Goal: Information Seeking & Learning: Learn about a topic

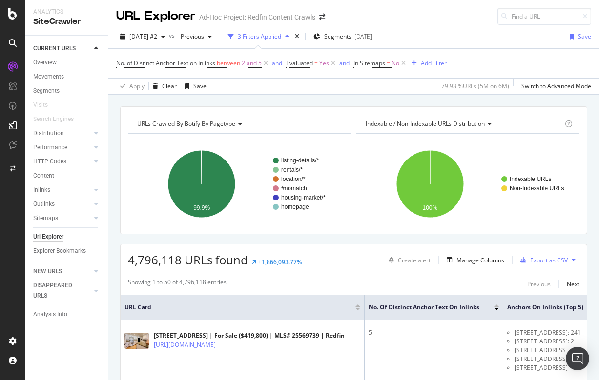
scroll to position [0, 43]
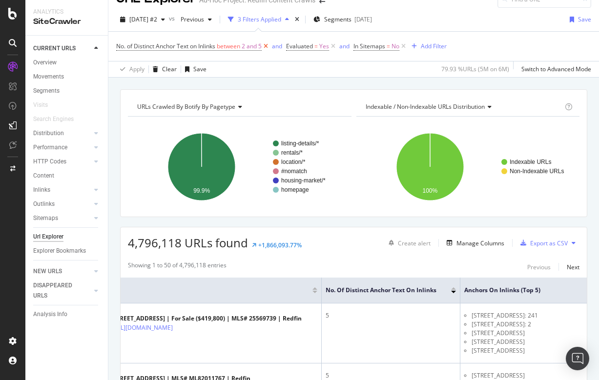
click at [266, 46] on icon at bounding box center [266, 46] width 8 height 10
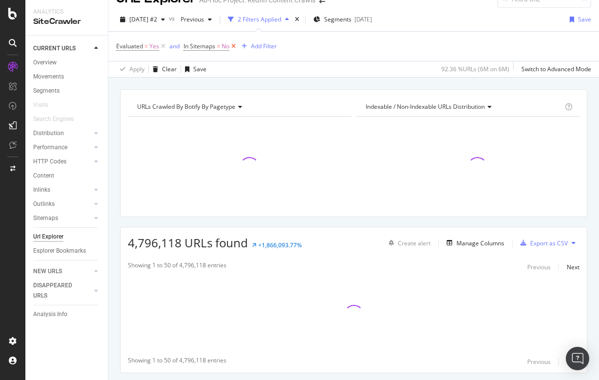
click at [236, 44] on icon at bounding box center [233, 46] width 8 height 10
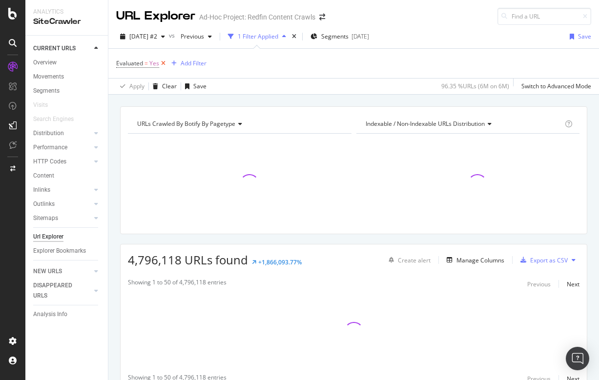
click at [165, 62] on icon at bounding box center [163, 64] width 8 height 10
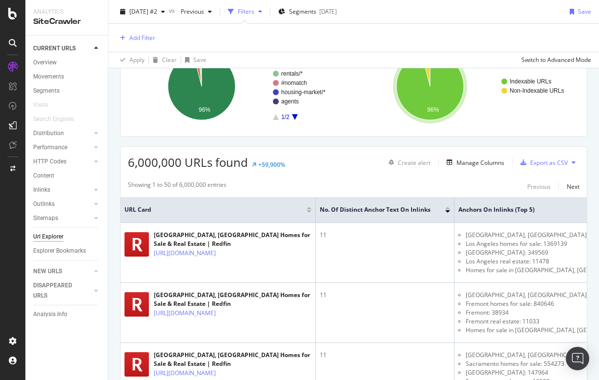
scroll to position [123, 0]
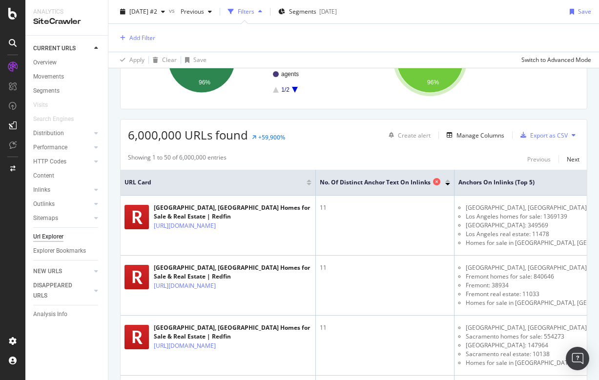
click at [437, 183] on icon at bounding box center [436, 181] width 7 height 7
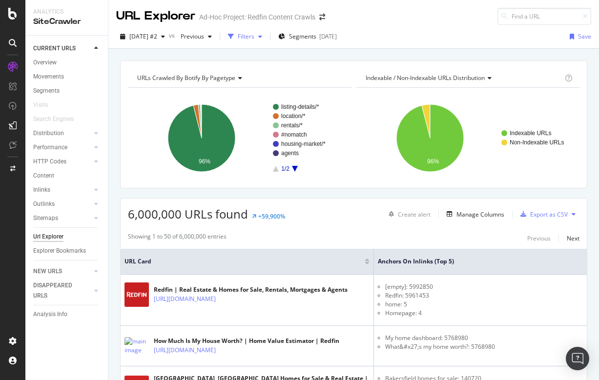
click at [254, 37] on div "Filters" at bounding box center [246, 36] width 17 height 8
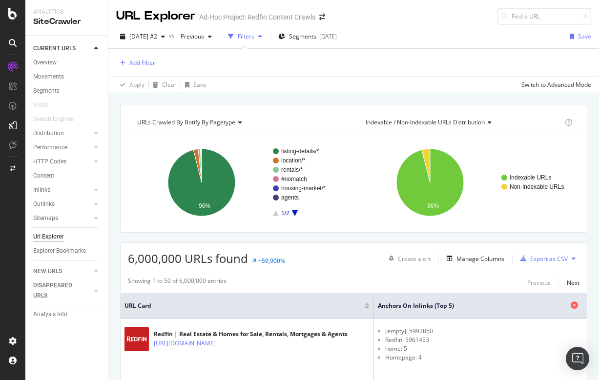
click at [574, 305] on icon at bounding box center [573, 305] width 7 height 7
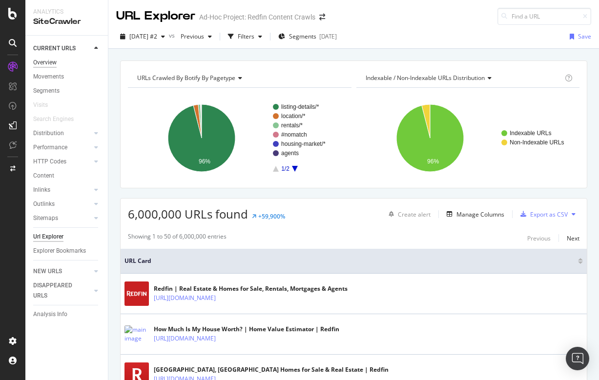
click at [44, 58] on div "Overview" at bounding box center [44, 63] width 23 height 10
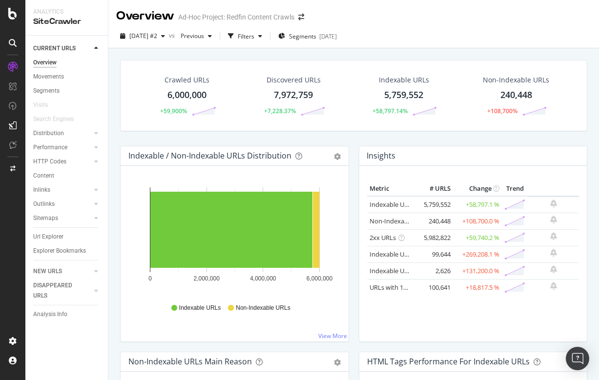
click at [405, 93] on div "5,759,552" at bounding box center [403, 95] width 39 height 13
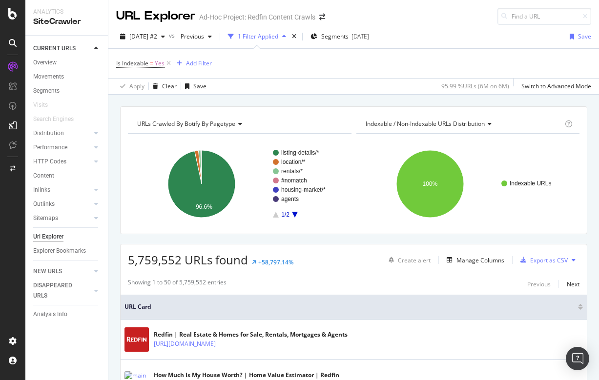
click at [292, 216] on rect "A chart." at bounding box center [306, 184] width 67 height 68
click at [297, 213] on icon "A chart." at bounding box center [295, 215] width 6 height 6
click at [277, 214] on icon "A chart." at bounding box center [276, 215] width 6 height 6
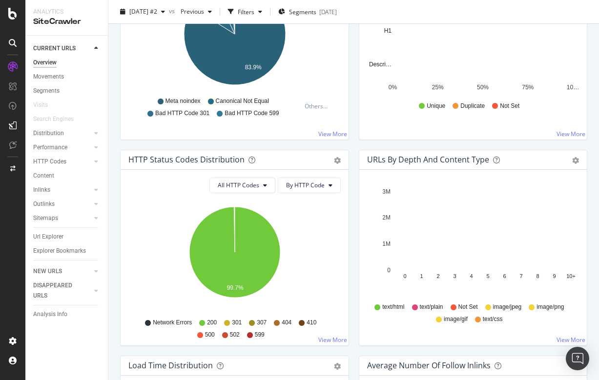
scroll to position [413, 0]
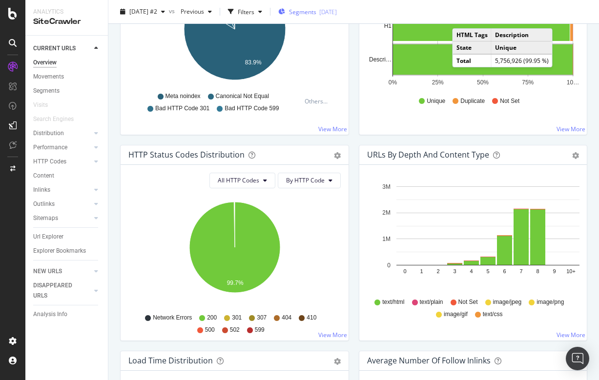
click at [316, 13] on span "Segments" at bounding box center [302, 11] width 27 height 8
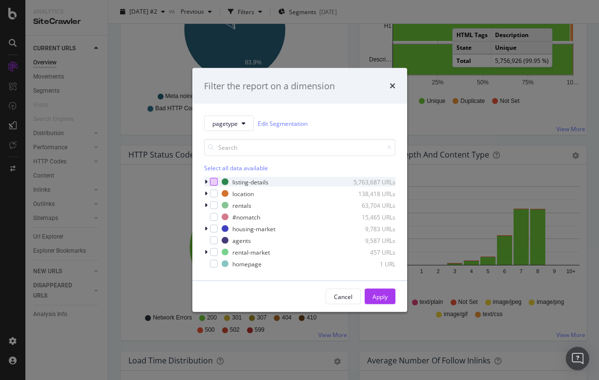
click at [214, 180] on div "modal" at bounding box center [214, 182] width 8 height 8
click at [380, 295] on div "Apply" at bounding box center [379, 296] width 15 height 8
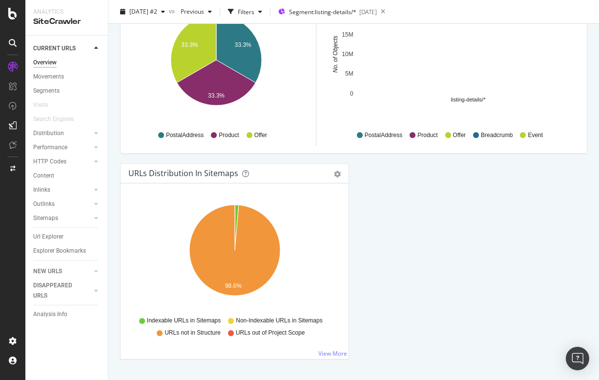
scroll to position [1013, 0]
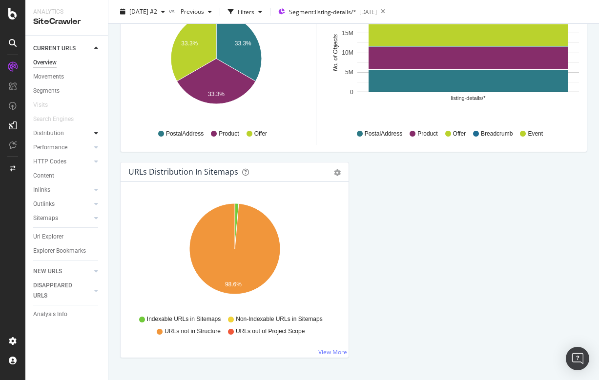
click at [98, 132] on div at bounding box center [96, 133] width 10 height 10
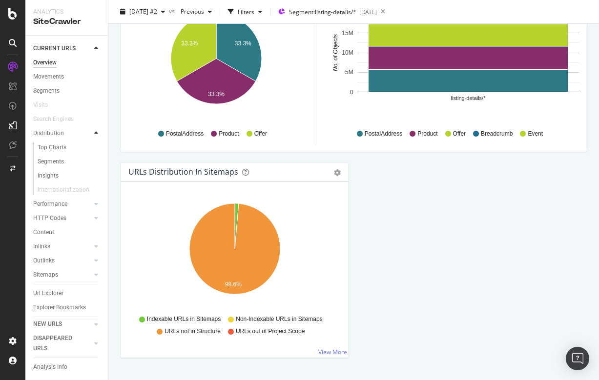
click at [98, 132] on div at bounding box center [96, 133] width 10 height 10
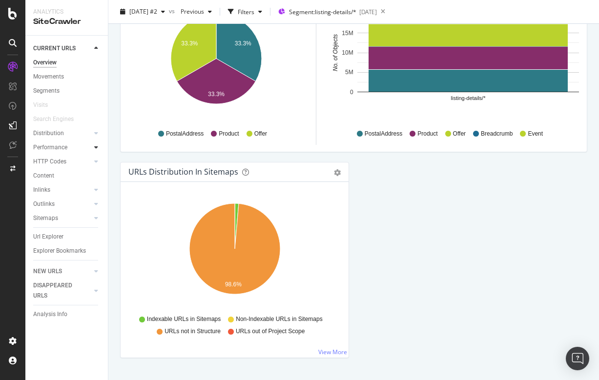
click at [97, 145] on icon at bounding box center [96, 147] width 4 height 6
click at [97, 131] on icon at bounding box center [96, 133] width 4 height 6
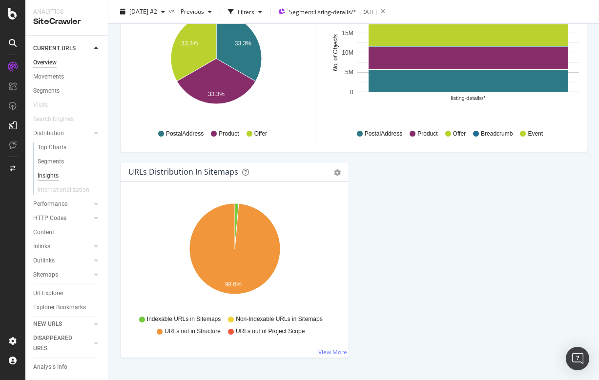
click at [52, 176] on div "Insights" at bounding box center [48, 176] width 21 height 10
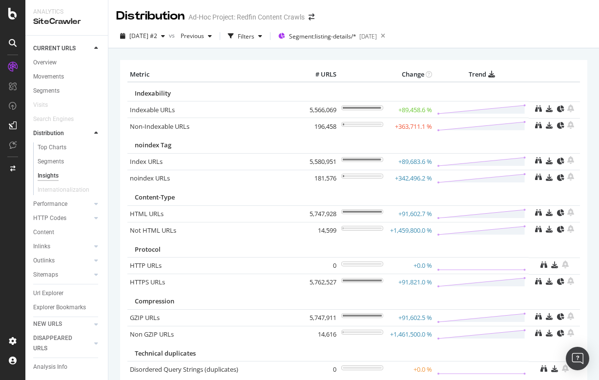
scroll to position [8, 0]
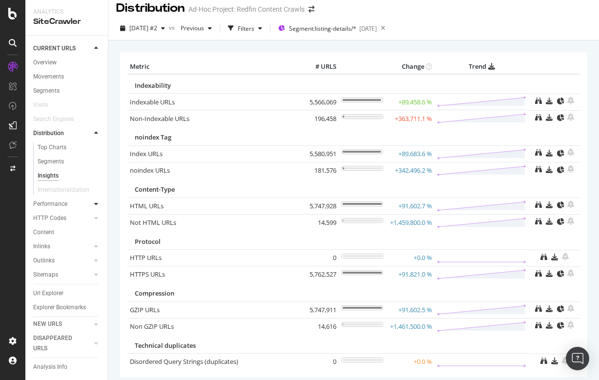
click at [96, 205] on icon at bounding box center [96, 204] width 4 height 6
click at [51, 191] on div "Insights" at bounding box center [48, 190] width 21 height 10
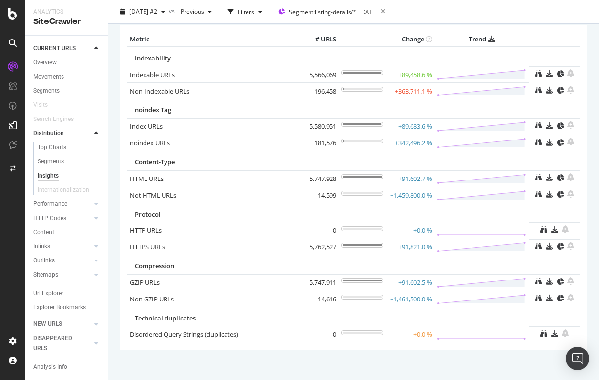
scroll to position [36, 0]
click at [98, 130] on icon at bounding box center [96, 133] width 4 height 6
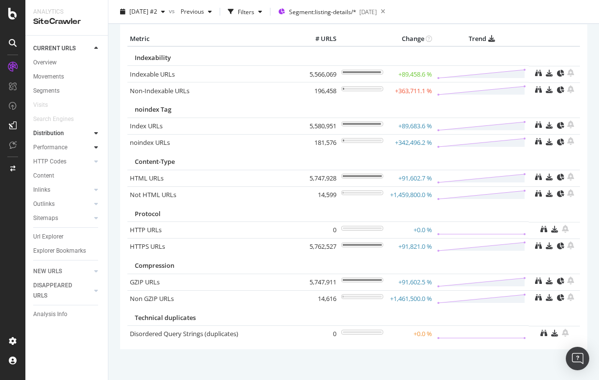
click at [95, 149] on icon at bounding box center [96, 147] width 4 height 6
click at [98, 204] on icon at bounding box center [96, 204] width 4 height 6
click at [60, 172] on div "Top Charts" at bounding box center [52, 176] width 29 height 10
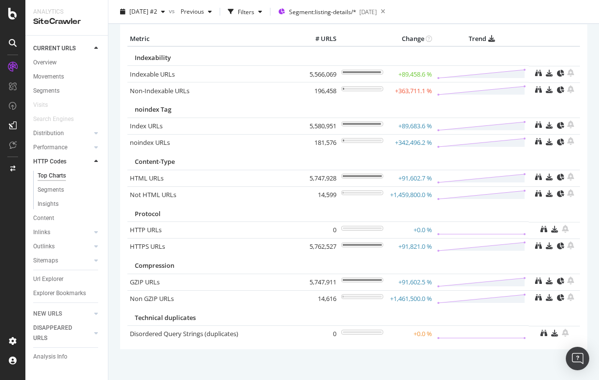
scroll to position [26, 0]
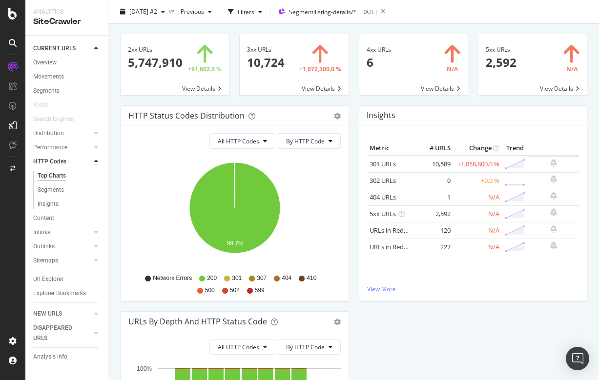
click at [95, 159] on icon at bounding box center [96, 162] width 4 height 6
click at [98, 190] on div at bounding box center [96, 190] width 10 height 10
click at [64, 203] on div "Top Charts" at bounding box center [52, 204] width 29 height 10
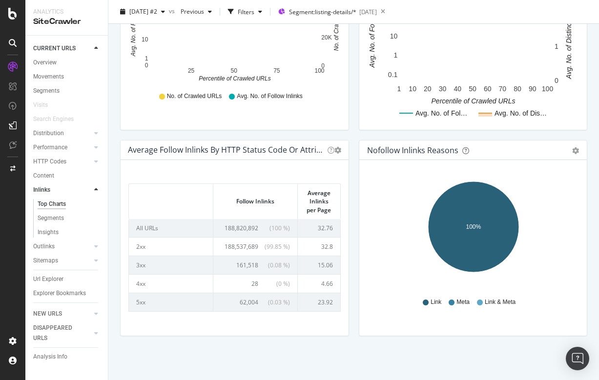
scroll to position [404, 0]
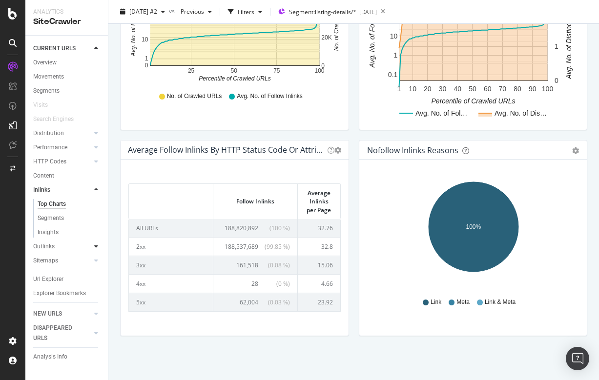
click at [96, 246] on icon at bounding box center [96, 246] width 4 height 6
click at [51, 220] on div "Top Charts" at bounding box center [52, 218] width 29 height 10
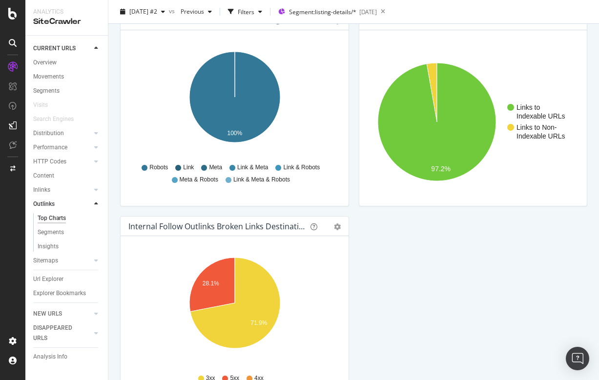
scroll to position [328, 0]
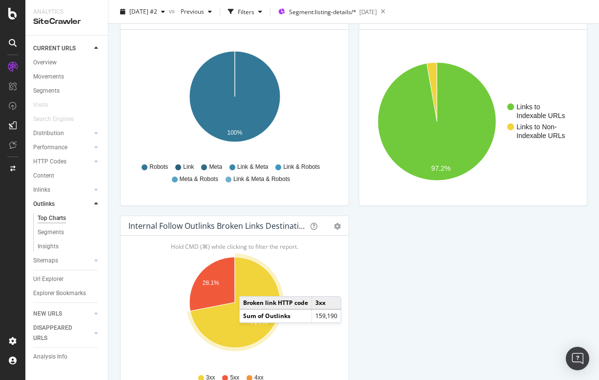
click at [249, 286] on icon "A chart." at bounding box center [235, 302] width 90 height 91
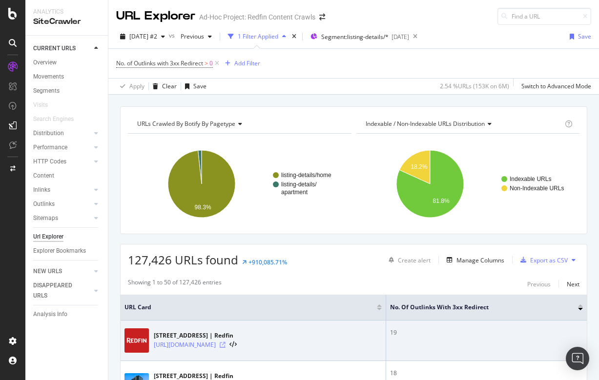
click at [225, 345] on icon at bounding box center [223, 345] width 6 height 6
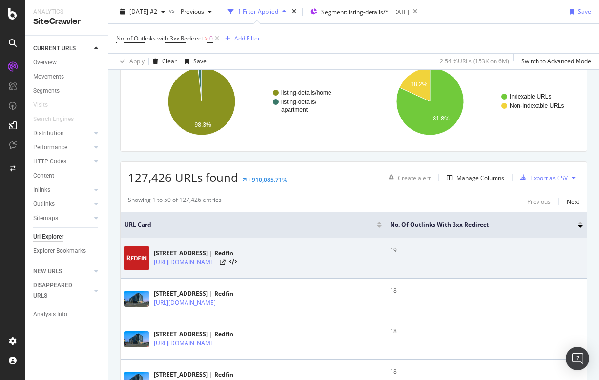
scroll to position [88, 0]
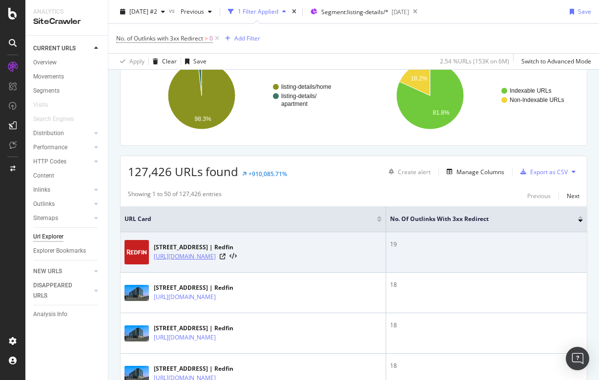
drag, startPoint x: 152, startPoint y: 253, endPoint x: 160, endPoint y: 263, distance: 12.9
click at [160, 263] on div "800 Western Ave Unit 629, Los Angeles, CA 90005 | Redfin https://www.redfin.com…" at bounding box center [252, 252] width 257 height 24
copy link "https://www.redfin.com/CA/Los-Angeles/800-Western-Ave-90005/unit-629/home/19650…"
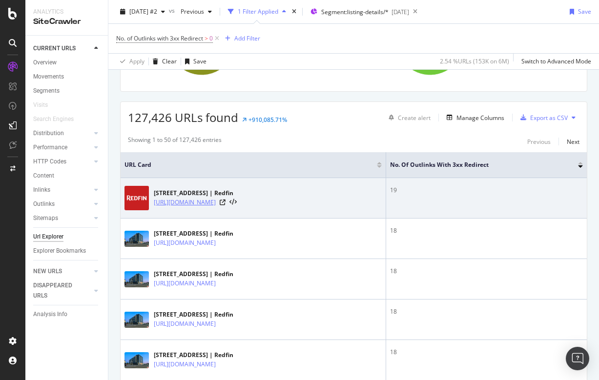
scroll to position [140, 0]
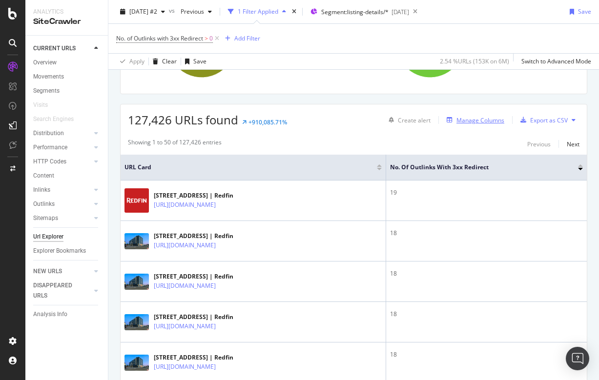
click at [482, 118] on div "Manage Columns" at bounding box center [480, 120] width 48 height 8
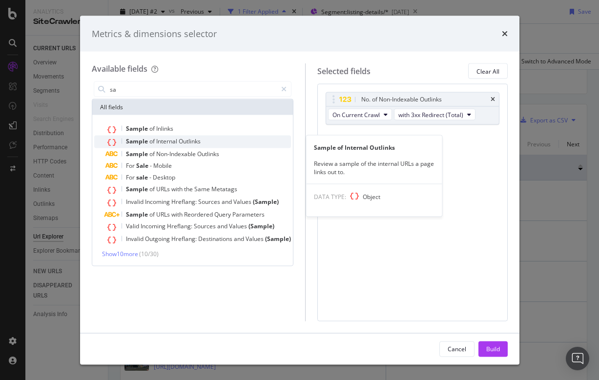
type input "sa"
click at [166, 140] on span "Internal" at bounding box center [167, 141] width 22 height 8
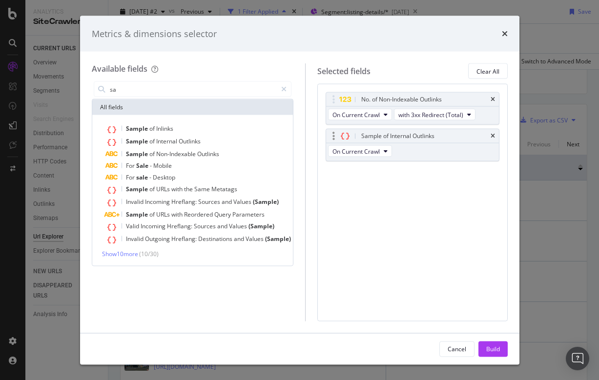
click at [458, 152] on div "Sample of Internal Outlinks On Current Crawl" at bounding box center [412, 145] width 174 height 33
click at [423, 149] on div "Sample of Internal Outlinks On Current Crawl" at bounding box center [412, 145] width 174 height 33
click at [424, 109] on body "Analytics SiteCrawler CURRENT URLS Overview Movements Segments Visits Search En…" at bounding box center [299, 190] width 599 height 380
click at [156, 87] on input "sa" at bounding box center [193, 89] width 168 height 15
click at [283, 88] on icon "modal" at bounding box center [283, 89] width 5 height 7
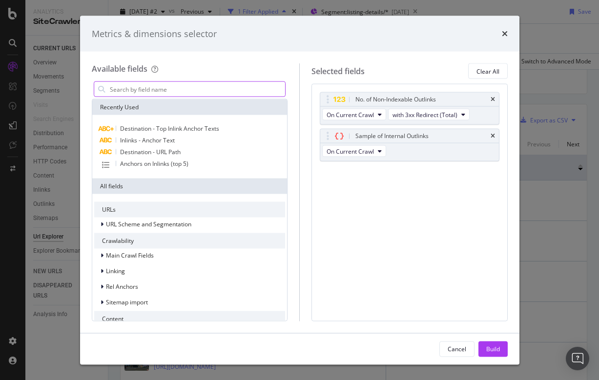
click at [256, 84] on input "modal" at bounding box center [197, 89] width 177 height 15
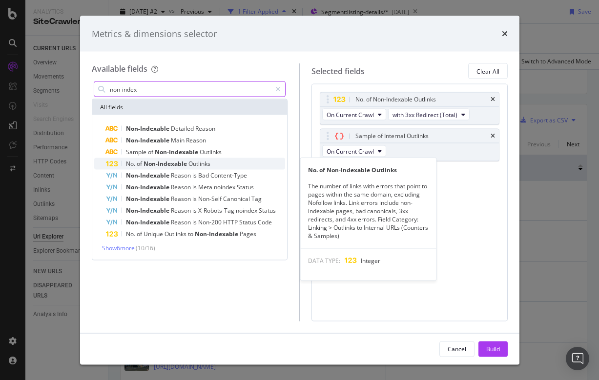
type input "non-index"
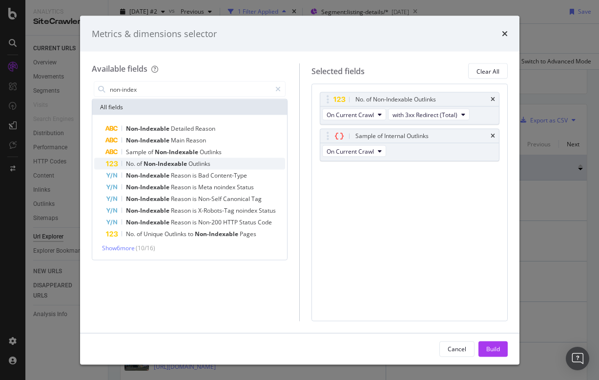
click at [168, 163] on span "Non-Indexable" at bounding box center [165, 164] width 45 height 8
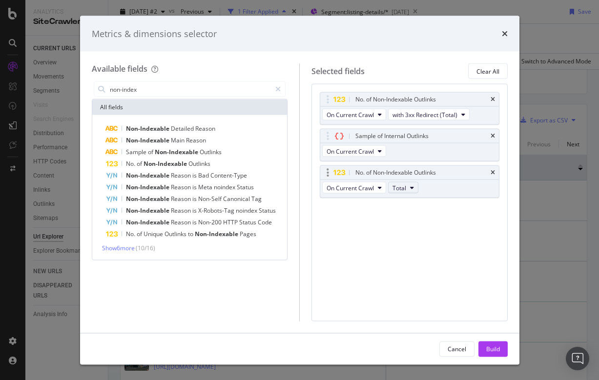
click at [413, 188] on icon "modal" at bounding box center [412, 188] width 4 height 6
click at [422, 221] on span "with Error or Redirect (3xx/4xx/5xx) (Total)" at bounding box center [453, 223] width 114 height 9
click at [456, 187] on span "with Error or Redirect (3xx/4xx/5xx) (Total)" at bounding box center [435, 187] width 87 height 8
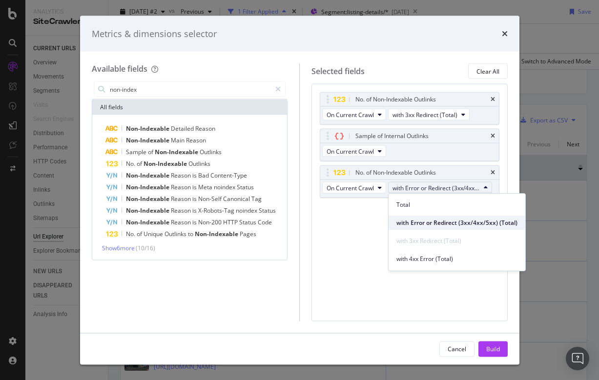
click at [448, 220] on span "with Error or Redirect (3xx/4xx/5xx) (Total)" at bounding box center [456, 223] width 121 height 9
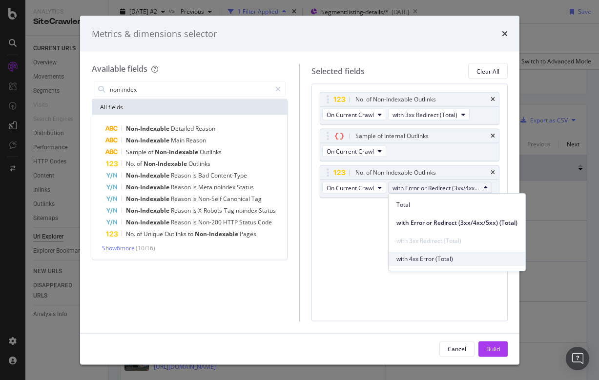
click at [416, 261] on span "with 4xx Error (Total)" at bounding box center [456, 259] width 121 height 9
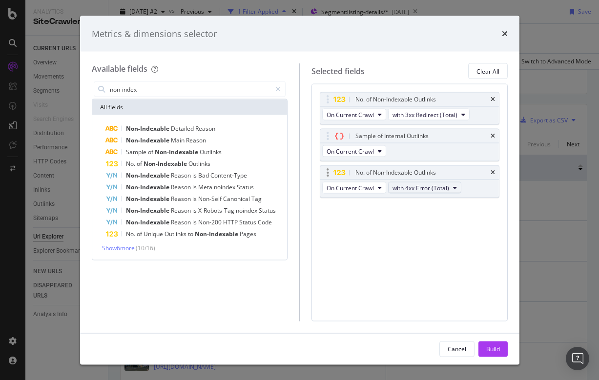
click at [437, 188] on span "with 4xx Error (Total)" at bounding box center [420, 187] width 57 height 8
click at [356, 230] on div "No. of Non-Indexable Outlinks On Current Crawl with 3xx Redirect (Total) Sample…" at bounding box center [409, 202] width 196 height 237
click at [490, 170] on icon "times" at bounding box center [492, 173] width 4 height 6
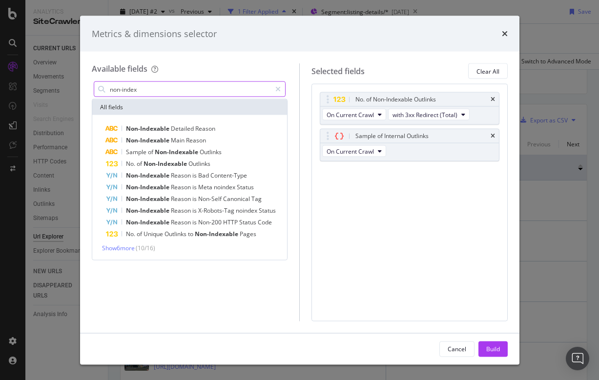
drag, startPoint x: 153, startPoint y: 89, endPoint x: 101, endPoint y: 87, distance: 52.2
click at [101, 87] on div "non-index" at bounding box center [190, 89] width 192 height 16
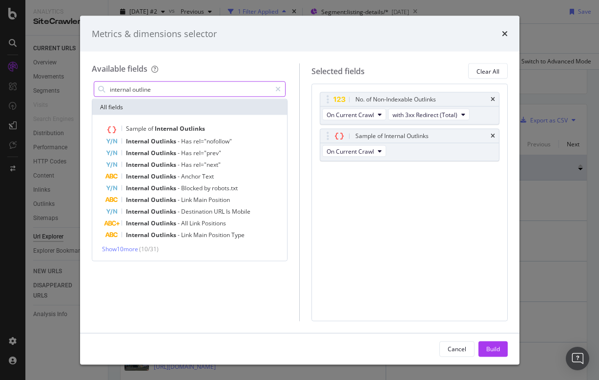
type input "internal outline"
drag, startPoint x: 101, startPoint y: 87, endPoint x: 126, endPoint y: 248, distance: 162.9
click at [126, 248] on span "Show 10 more" at bounding box center [120, 249] width 36 height 8
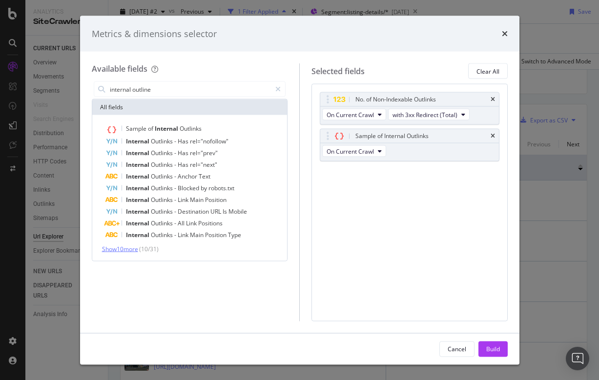
click at [127, 247] on span "Show 10 more" at bounding box center [120, 249] width 36 height 8
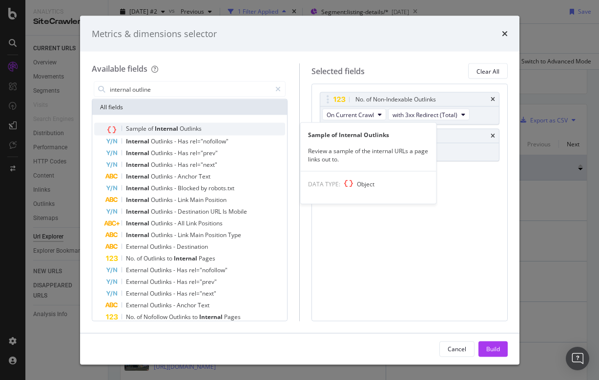
scroll to position [0, 0]
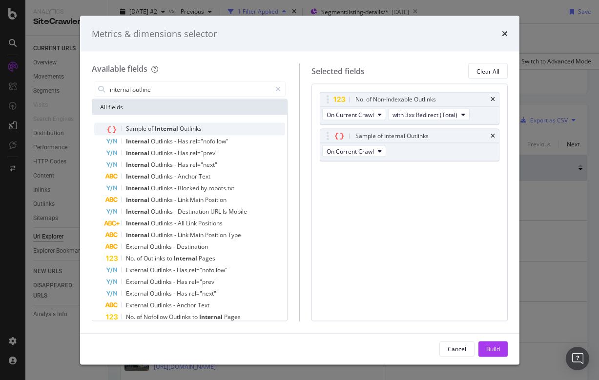
click at [177, 125] on span "Internal" at bounding box center [167, 128] width 25 height 8
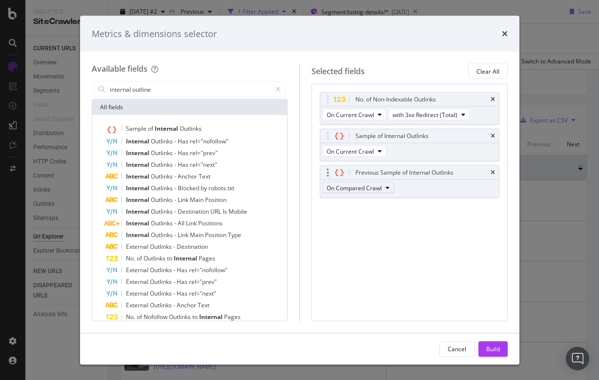
click at [385, 185] on button "On Compared Crawl" at bounding box center [358, 188] width 72 height 12
click at [462, 230] on div "No. of Non-Indexable Outlinks On Current Crawl with 3xx Redirect (Total) Sample…" at bounding box center [409, 202] width 196 height 237
click at [495, 170] on div "Previous Sample of Internal Outlinks" at bounding box center [409, 173] width 179 height 14
click at [492, 170] on icon "times" at bounding box center [492, 173] width 4 height 6
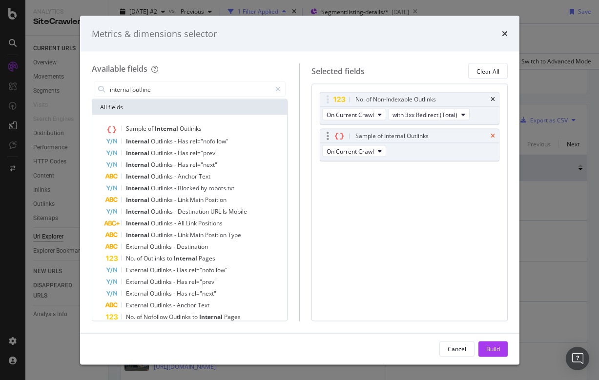
click at [492, 134] on icon "times" at bounding box center [492, 136] width 4 height 6
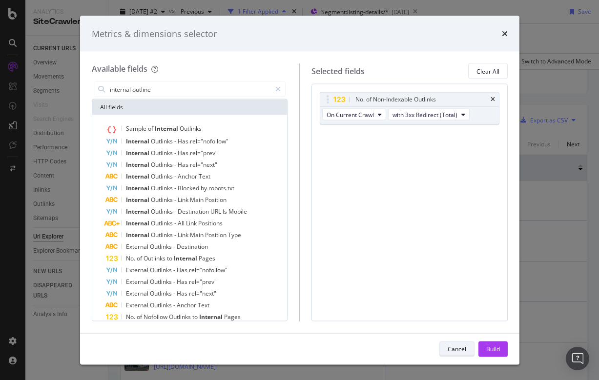
click at [460, 351] on div "Cancel" at bounding box center [456, 348] width 19 height 8
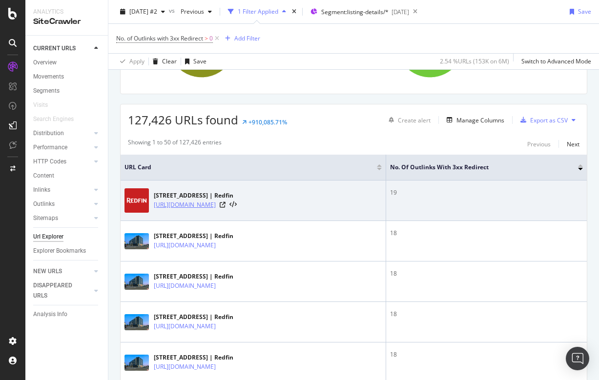
click at [216, 200] on link "https://www.redfin.com/CA/Los-Angeles/800-Western-Ave-90005/unit-629/home/19650…" at bounding box center [185, 205] width 62 height 10
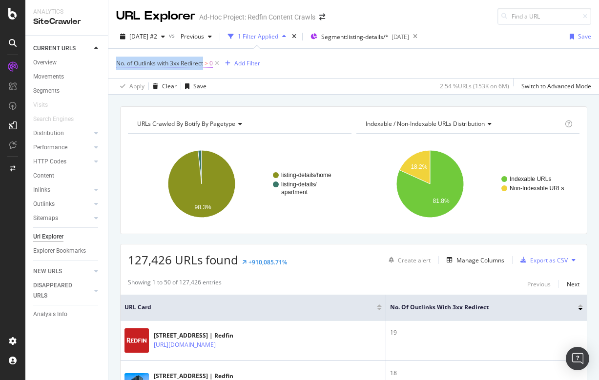
drag, startPoint x: 115, startPoint y: 61, endPoint x: 205, endPoint y: 65, distance: 90.9
click at [205, 65] on div "No. of Outlinks with 3xx Redirect > 0 Add Filter Apply Clear Save 2.54 % URLs (…" at bounding box center [353, 71] width 490 height 46
copy span "No. of Outlinks with 3xx Redirect"
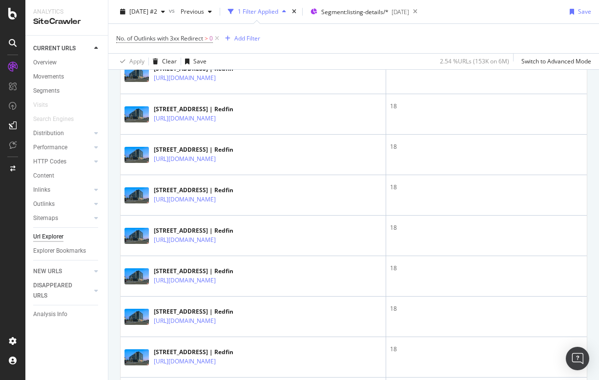
scroll to position [410, 0]
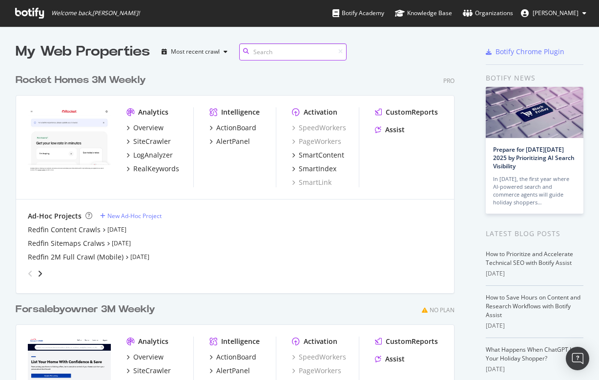
scroll to position [380, 599]
click at [145, 126] on div "Overview" at bounding box center [148, 128] width 30 height 10
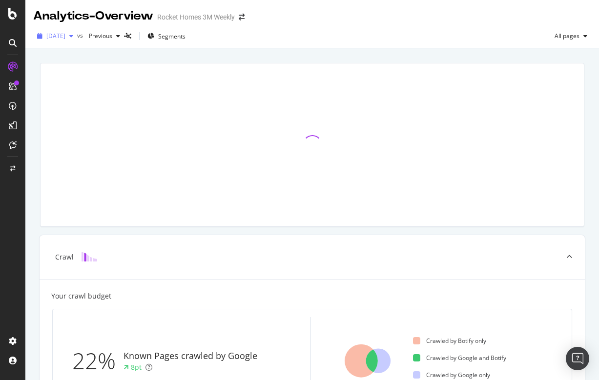
click at [65, 35] on span "2025 Jul. 4th" at bounding box center [55, 36] width 19 height 8
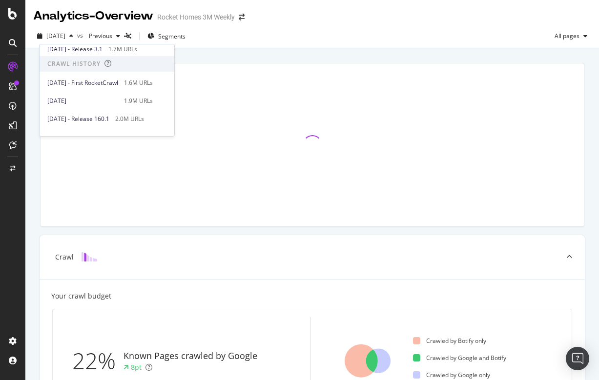
scroll to position [209, 0]
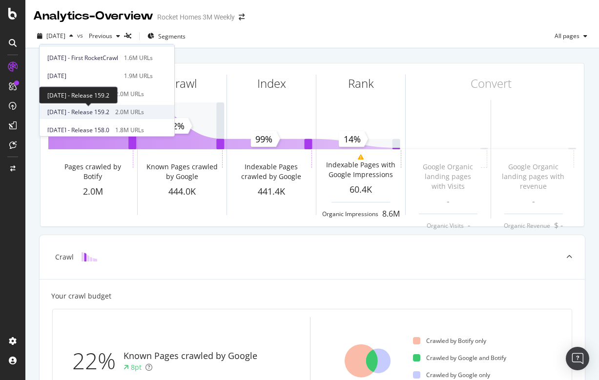
click at [73, 112] on span "2024 Oct. 11th - Release 159.2" at bounding box center [78, 112] width 62 height 9
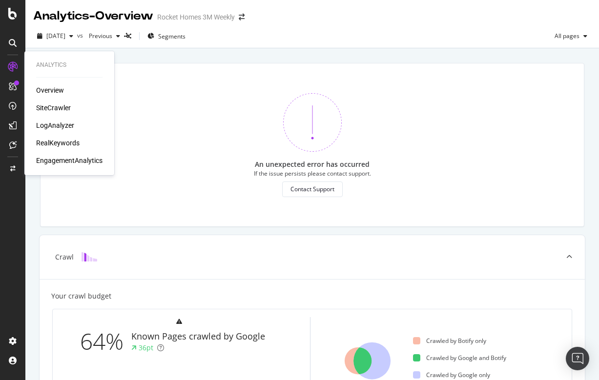
click at [45, 106] on div "SiteCrawler" at bounding box center [53, 108] width 35 height 10
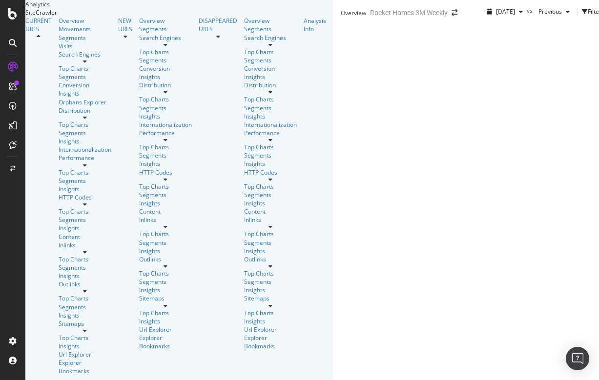
scroll to position [375, 0]
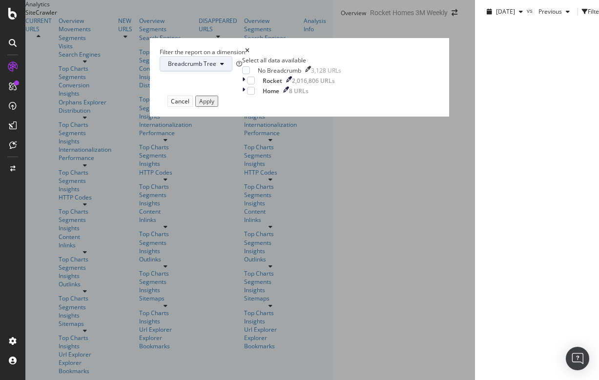
click at [216, 68] on span "Breadcrumb Tree" at bounding box center [192, 64] width 48 height 8
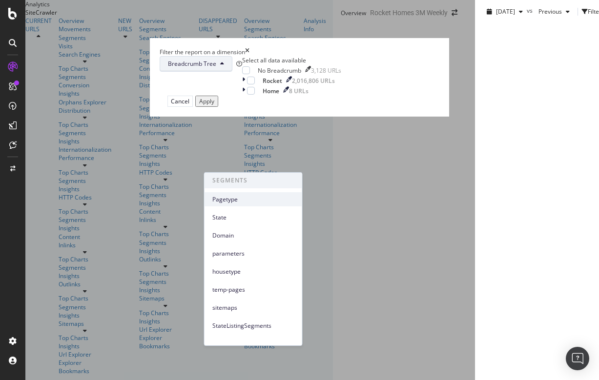
click at [218, 198] on span "Pagetype" at bounding box center [253, 199] width 82 height 9
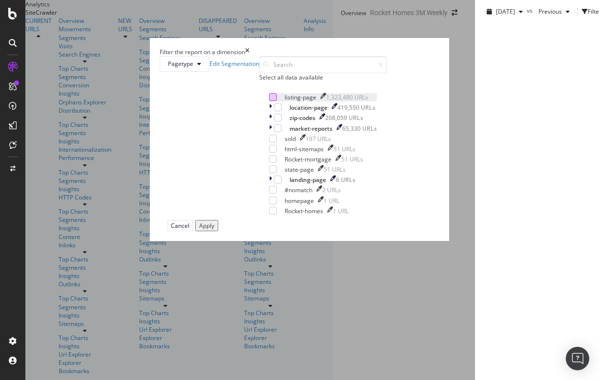
click at [269, 101] on div "modal" at bounding box center [273, 97] width 8 height 8
click at [214, 230] on div "Apply" at bounding box center [206, 226] width 15 height 8
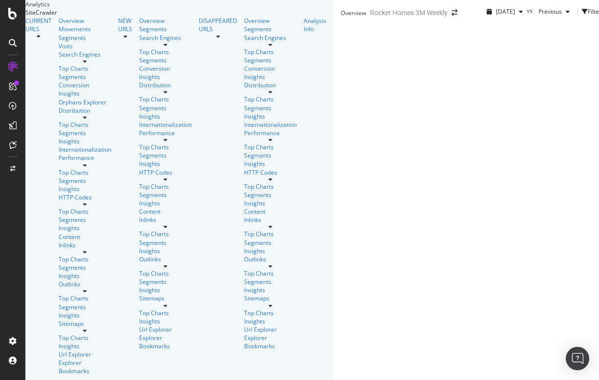
scroll to position [397, 0]
drag, startPoint x: 367, startPoint y: 170, endPoint x: 486, endPoint y: 170, distance: 119.1
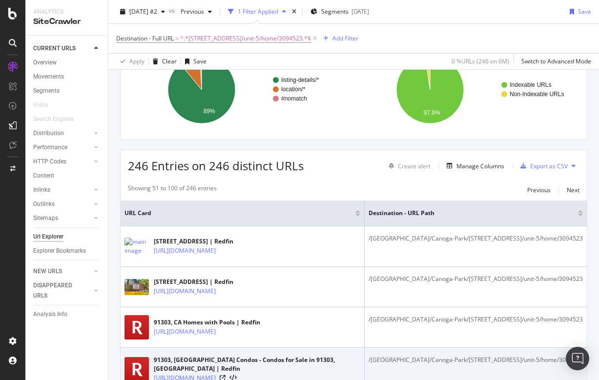
scroll to position [57, 0]
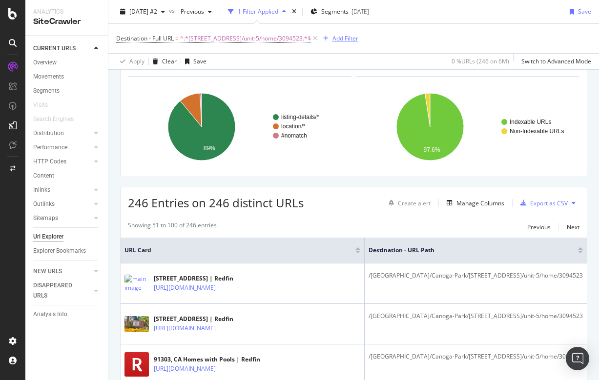
click at [357, 41] on div "Add Filter" at bounding box center [345, 38] width 26 height 8
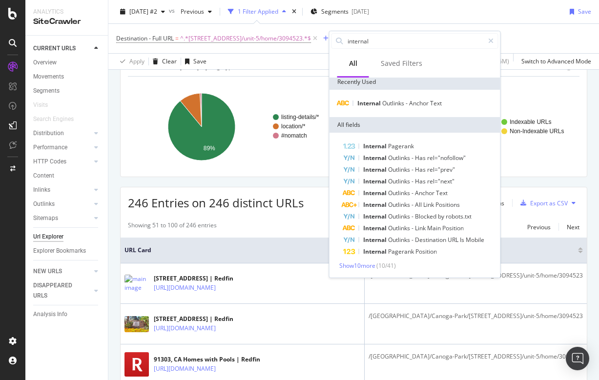
scroll to position [3, 0]
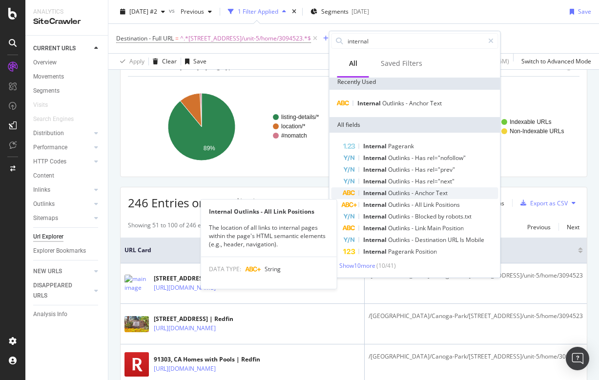
type input "internal"
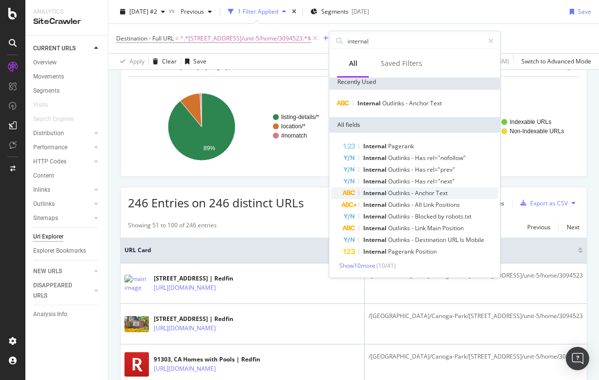
click at [405, 193] on span "Outlinks" at bounding box center [399, 193] width 23 height 8
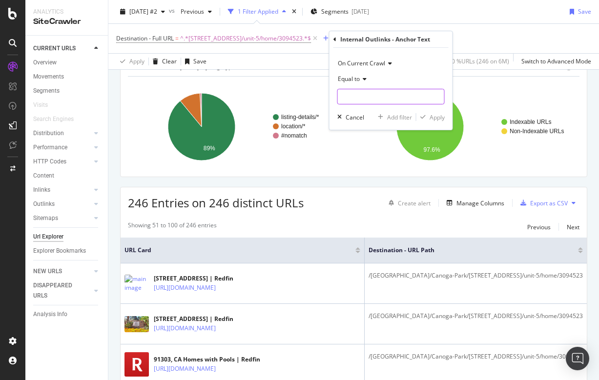
click at [359, 93] on input "text" at bounding box center [391, 97] width 106 height 16
paste input "[STREET_ADDRESS]"
type input "[STREET_ADDRESS]"
click at [434, 117] on div "Apply" at bounding box center [436, 117] width 15 height 8
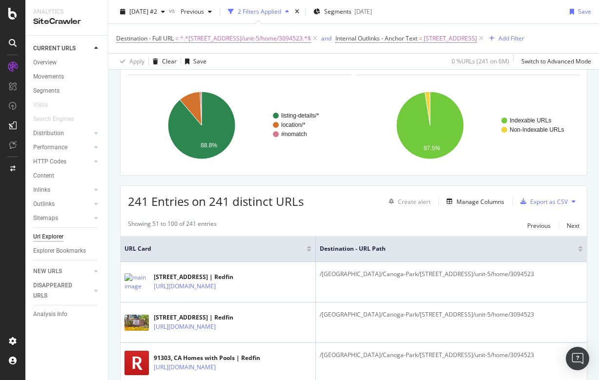
scroll to position [59, 0]
click at [417, 35] on span "Internal Outlinks - Anchor Text" at bounding box center [376, 38] width 82 height 8
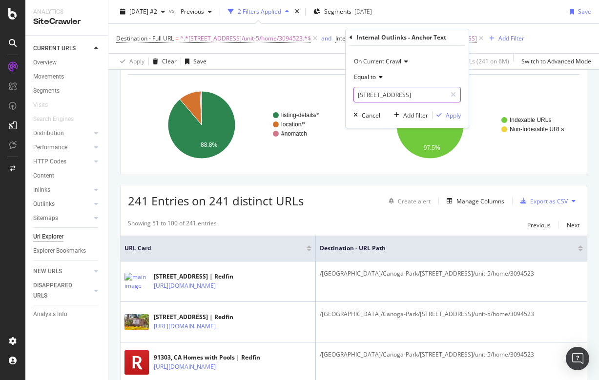
click at [394, 93] on input "[STREET_ADDRESS]" at bounding box center [400, 95] width 92 height 16
paste input "Apt 5 , Canoga Park, CA"
type input "[STREET_ADDRESS]"
click at [451, 112] on div "Apply" at bounding box center [453, 115] width 15 height 8
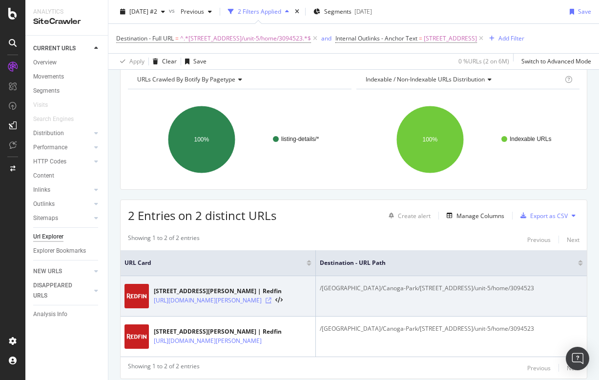
click at [271, 301] on icon at bounding box center [268, 301] width 6 height 6
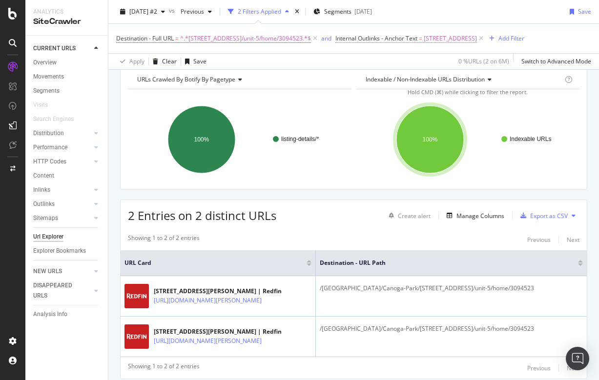
click at [443, 39] on span "7025 Glade Ave Apt 5 , Canoga Park, CA" at bounding box center [450, 39] width 53 height 14
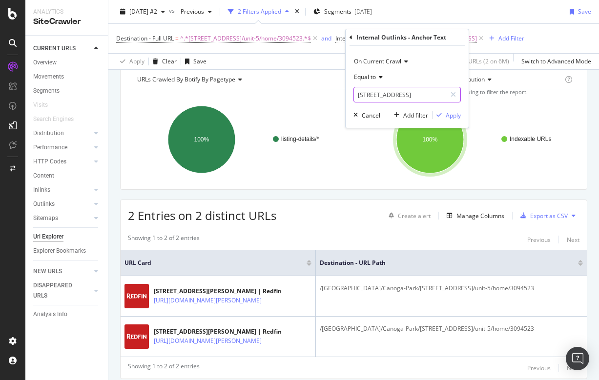
click at [401, 96] on input "7025 Glade Ave Apt 5 , Canoga Park, CA" at bounding box center [400, 95] width 92 height 16
paste input "nue #5"
type input "7025 Glade Avenue #5"
click at [452, 113] on div "Apply" at bounding box center [453, 115] width 15 height 8
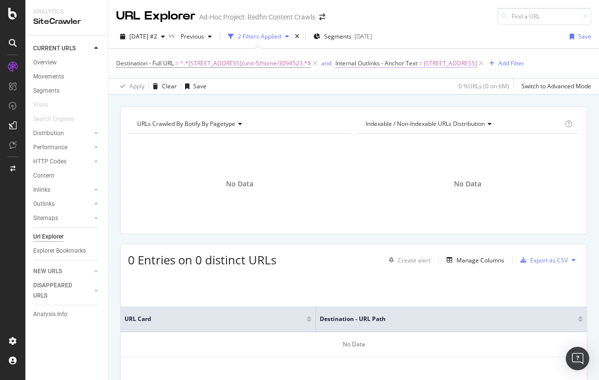
click at [439, 64] on span "7025 Glade Avenue #5" at bounding box center [450, 64] width 53 height 14
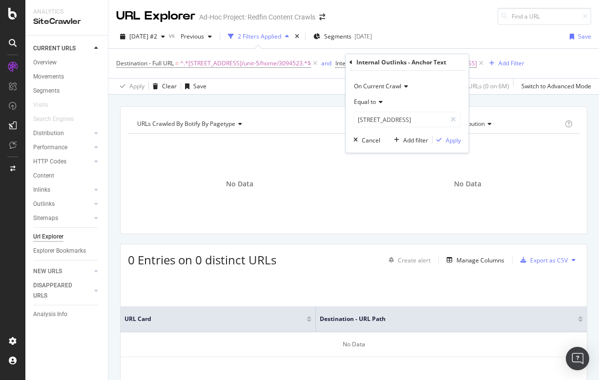
click at [376, 100] on span "Equal to" at bounding box center [365, 102] width 22 height 8
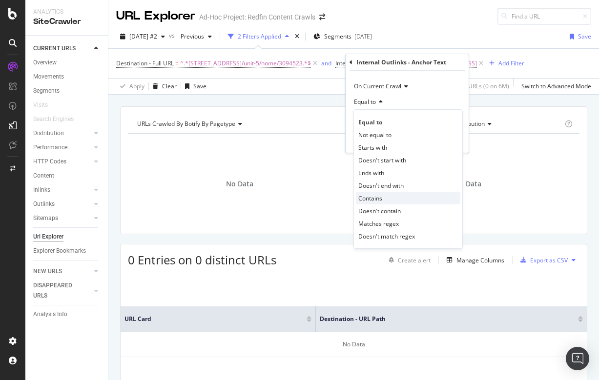
click at [374, 199] on span "Contains" at bounding box center [370, 198] width 24 height 8
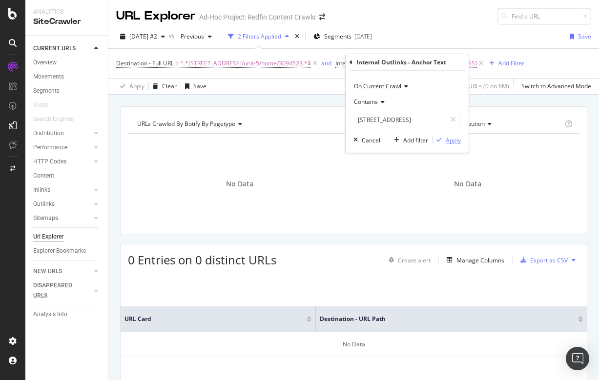
click at [450, 142] on div "Apply" at bounding box center [453, 140] width 15 height 8
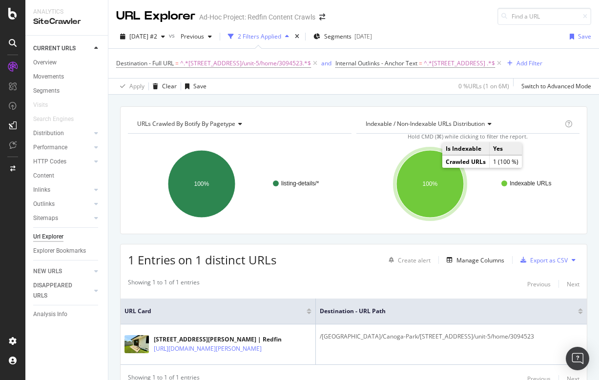
scroll to position [20, 0]
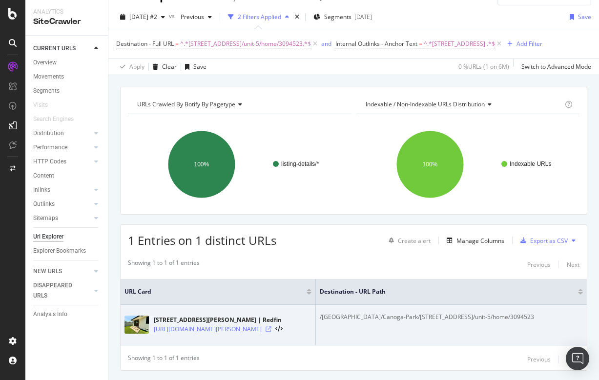
click at [271, 328] on icon at bounding box center [268, 329] width 6 height 6
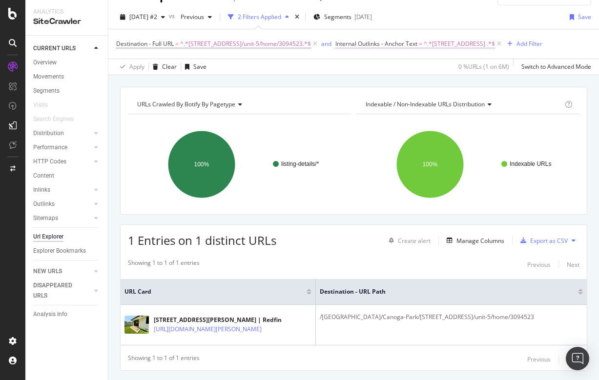
click at [387, 42] on span "Internal Outlinks - Anchor Text" at bounding box center [376, 44] width 82 height 8
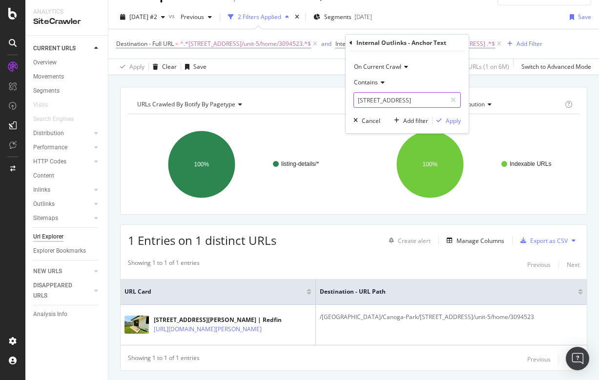
click at [385, 97] on input "7025 Glade Avenue #5" at bounding box center [400, 100] width 92 height 16
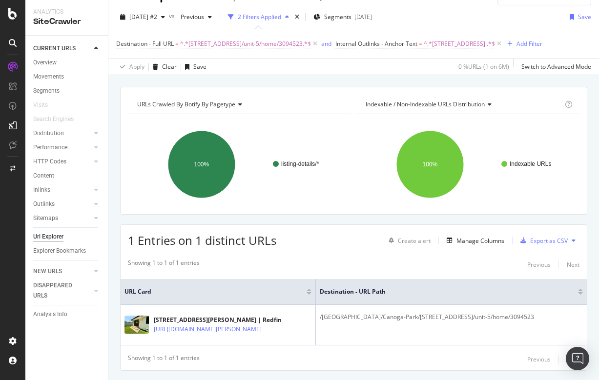
click at [505, 20] on div "2025 Sep. 25th #2 vs Previous 2 Filters Applied Segments 2025-09-25 Save" at bounding box center [353, 19] width 490 height 20
click at [385, 42] on span "Internal Outlinks - Anchor Text" at bounding box center [376, 44] width 82 height 8
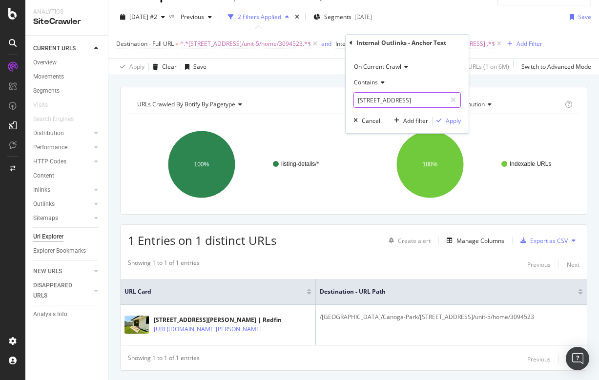
click at [370, 96] on input "7025 Glade Avenue #5" at bounding box center [400, 100] width 92 height 16
paste input "Unit 5"
type input "7025 Glade Avenue Unit 5"
click at [455, 120] on div "Apply" at bounding box center [453, 121] width 15 height 8
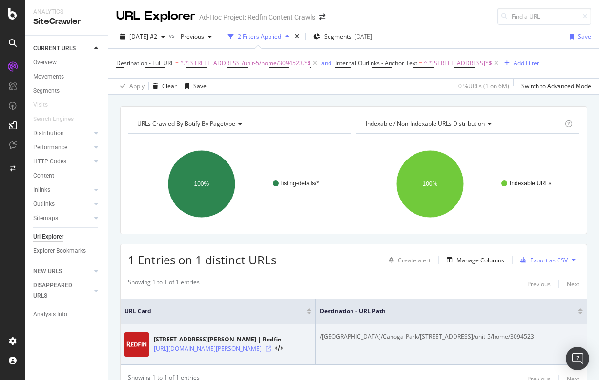
click at [271, 347] on icon at bounding box center [268, 349] width 6 height 6
click at [271, 348] on icon at bounding box center [268, 349] width 6 height 6
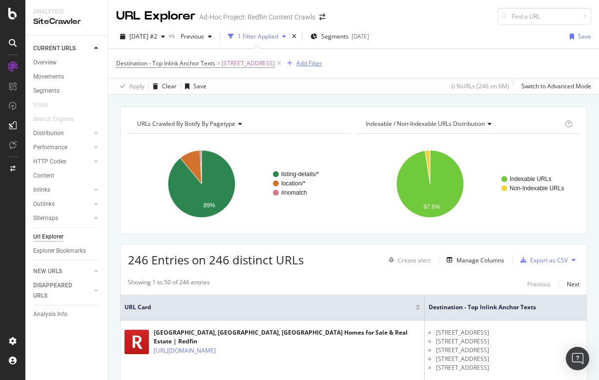
click at [322, 64] on div "Add Filter" at bounding box center [309, 63] width 26 height 8
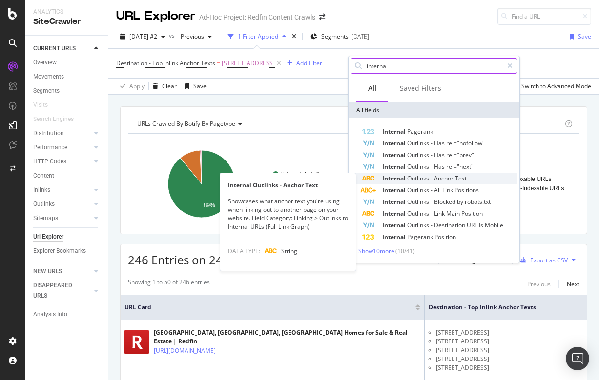
type input "internal"
click at [412, 176] on span "Outlinks" at bounding box center [418, 178] width 23 height 8
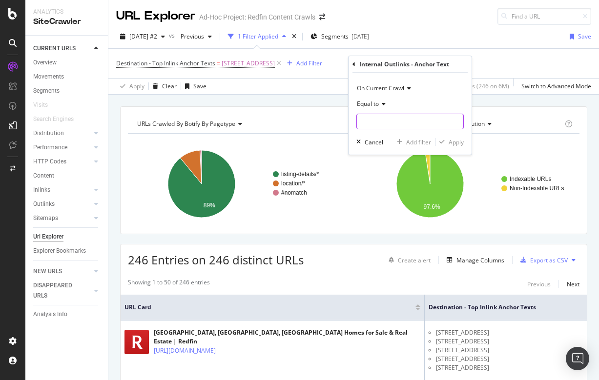
click at [378, 122] on input "text" at bounding box center [410, 122] width 106 height 16
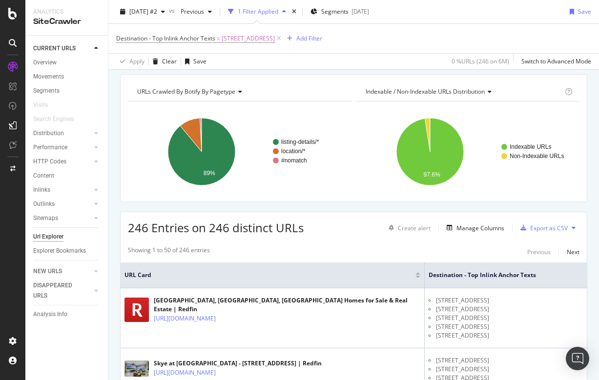
scroll to position [28, 0]
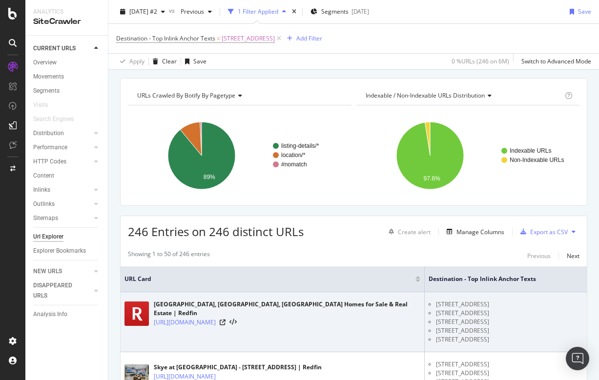
drag, startPoint x: 426, startPoint y: 304, endPoint x: 549, endPoint y: 301, distance: 122.5
click at [549, 301] on li "[STREET_ADDRESS]" at bounding box center [509, 304] width 147 height 9
copy li "[STREET_ADDRESS]"
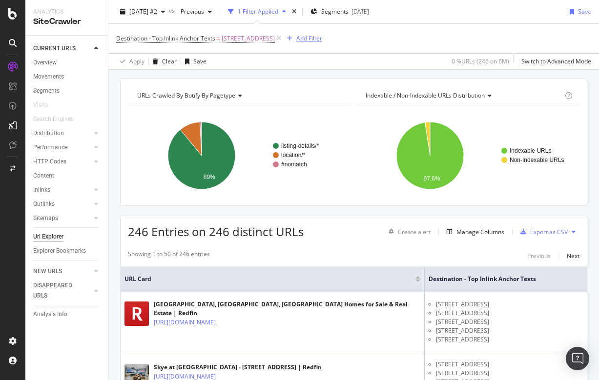
click at [322, 39] on div "Add Filter" at bounding box center [309, 38] width 26 height 8
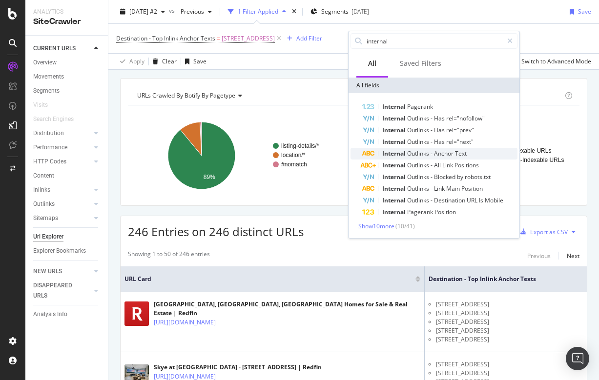
click at [443, 154] on span "Anchor" at bounding box center [444, 153] width 21 height 8
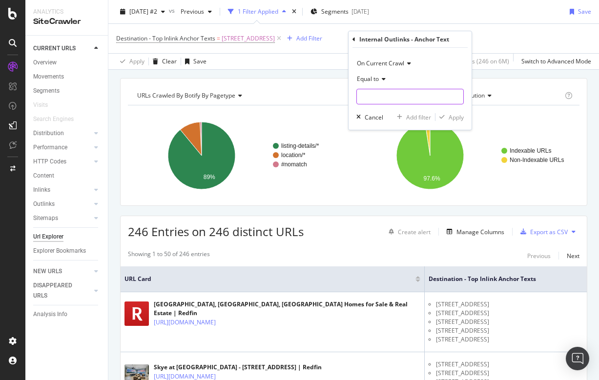
click at [373, 96] on input "text" at bounding box center [410, 97] width 106 height 16
paste input "[STREET_ADDRESS]"
type input "[STREET_ADDRESS]"
click at [461, 120] on div "Apply" at bounding box center [455, 117] width 15 height 8
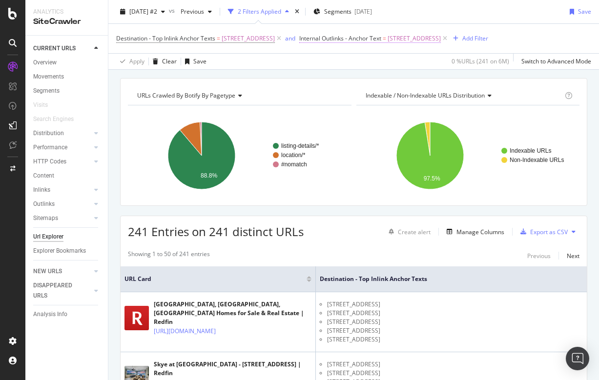
click at [441, 35] on span "7025 Glade Ave #5, Canoga Park, CA 91303" at bounding box center [413, 39] width 53 height 14
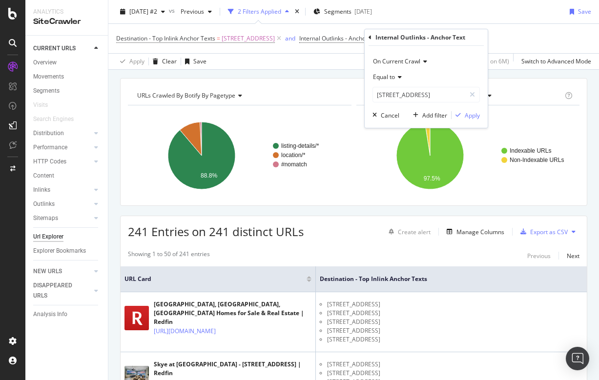
click at [488, 45] on div "Destination - Top Inlink Anchor Texts = 7025 Glade Ave #5, Canoga Park, CA 9130…" at bounding box center [302, 39] width 372 height 14
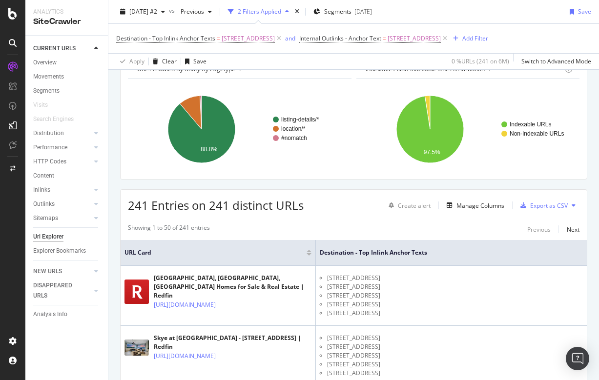
scroll to position [53, 0]
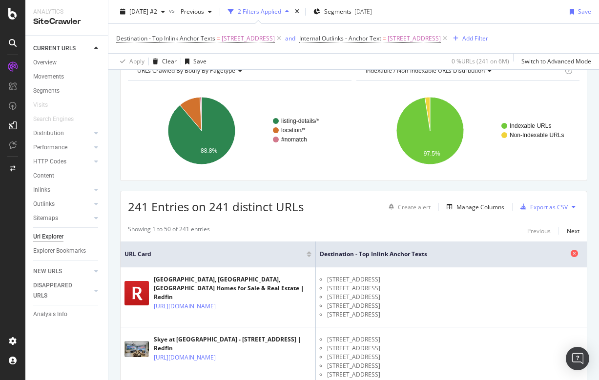
click at [574, 257] on icon at bounding box center [573, 253] width 7 height 7
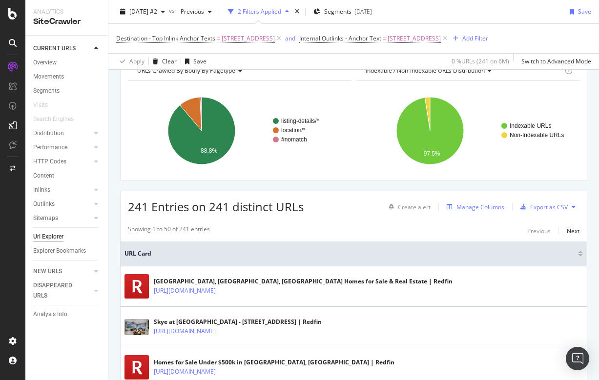
click at [493, 211] on div "Manage Columns" at bounding box center [480, 207] width 48 height 8
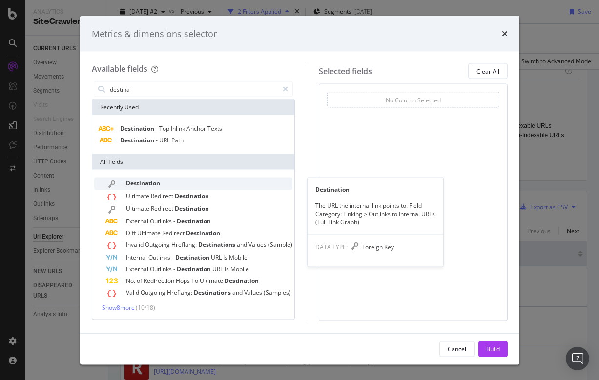
type input "destina"
click at [159, 182] on span "Destination" at bounding box center [143, 183] width 34 height 8
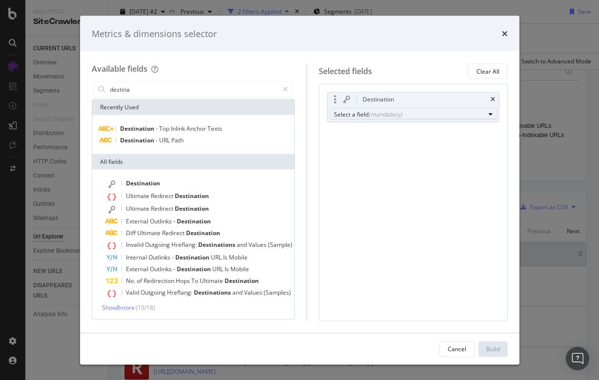
click at [412, 116] on div "Select a field (mandatory)" at bounding box center [409, 114] width 151 height 8
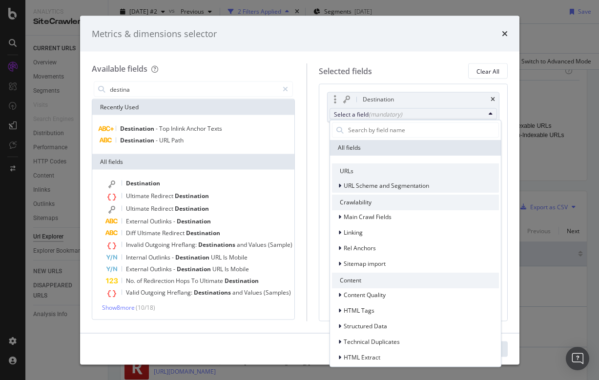
click at [363, 189] on span "URL Scheme and Segmentation" at bounding box center [386, 185] width 85 height 8
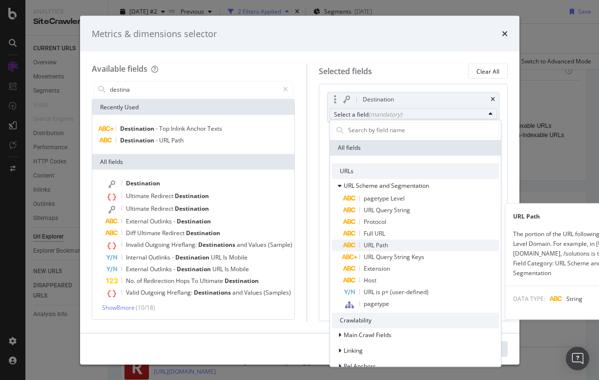
click at [377, 242] on span "URL Path" at bounding box center [376, 245] width 24 height 8
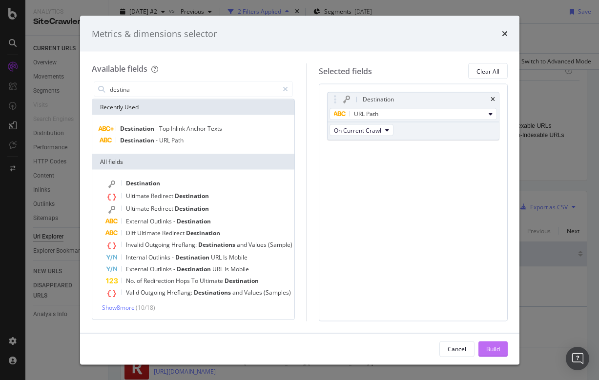
click at [498, 350] on div "Build" at bounding box center [493, 348] width 14 height 8
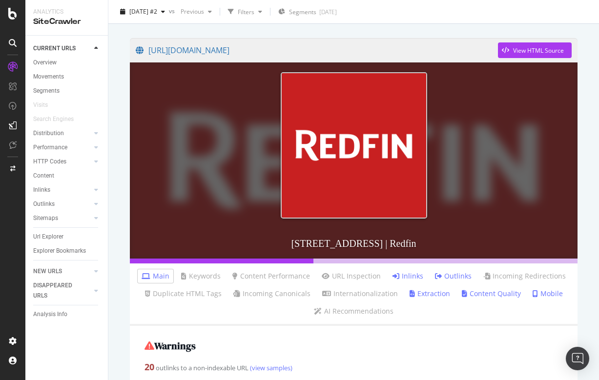
scroll to position [84, 0]
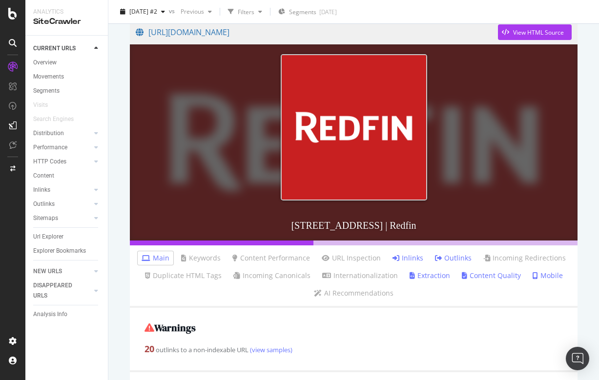
click at [452, 255] on link "Outlinks" at bounding box center [453, 258] width 37 height 10
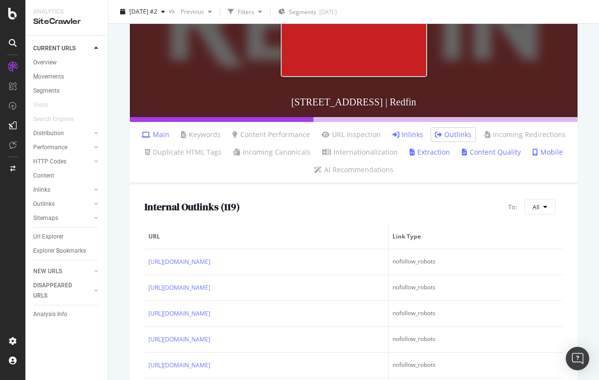
scroll to position [212, 0]
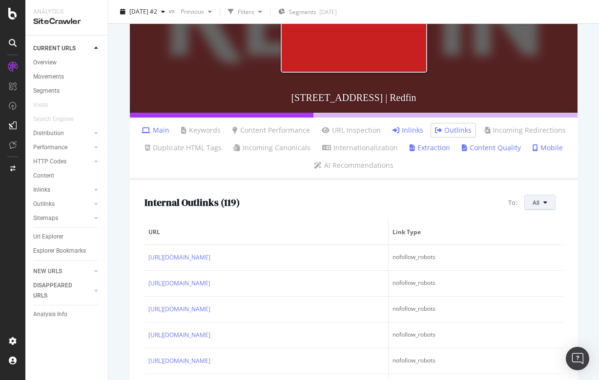
click at [547, 201] on button "All" at bounding box center [539, 203] width 31 height 16
click at [489, 211] on span "3xx URLs" at bounding box center [489, 211] width 55 height 9
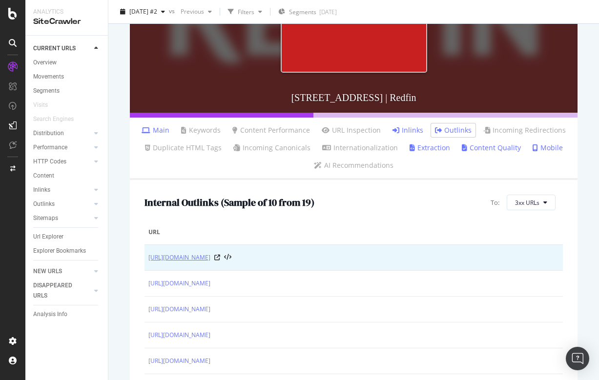
scroll to position [0, 0]
drag, startPoint x: 143, startPoint y: 256, endPoint x: 355, endPoint y: 260, distance: 211.3
click at [360, 261] on div "Internal Outlinks ( Sample of 10 from 19 ) To: 3xx URLs URL [URL][DOMAIN_NAME] …" at bounding box center [353, 329] width 447 height 299
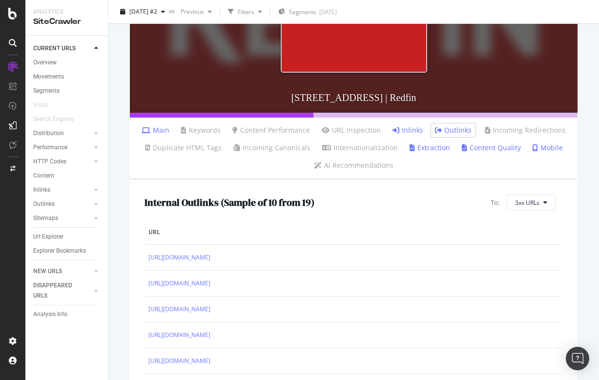
click at [406, 198] on div "Internal Outlinks ( Sample of 10 from 19 ) To: 3xx URLs" at bounding box center [353, 203] width 418 height 16
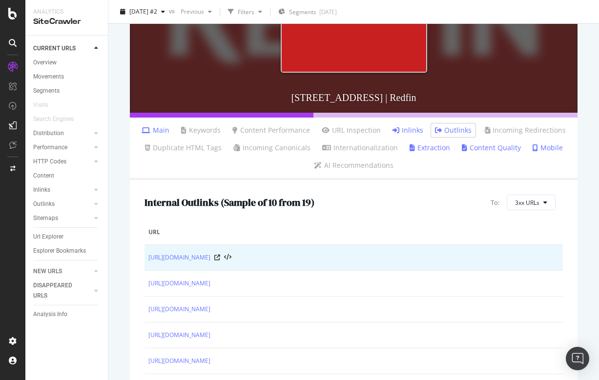
drag, startPoint x: 145, startPoint y: 257, endPoint x: 400, endPoint y: 257, distance: 254.7
click at [400, 257] on td "[URL][DOMAIN_NAME]" at bounding box center [353, 258] width 418 height 26
copy link "[URL][DOMAIN_NAME]"
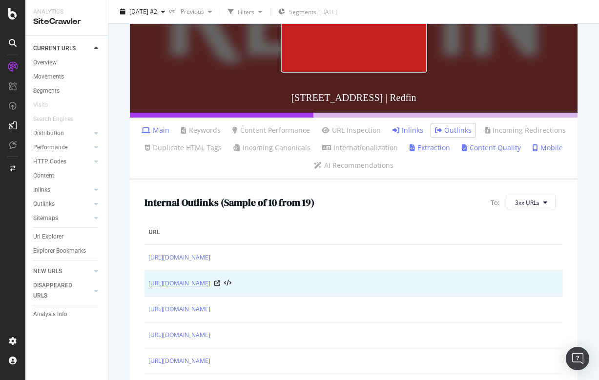
drag, startPoint x: 147, startPoint y: 283, endPoint x: 395, endPoint y: 287, distance: 248.4
click at [395, 287] on td "[URL][DOMAIN_NAME]" at bounding box center [353, 284] width 418 height 26
copy link "[URL][DOMAIN_NAME]"
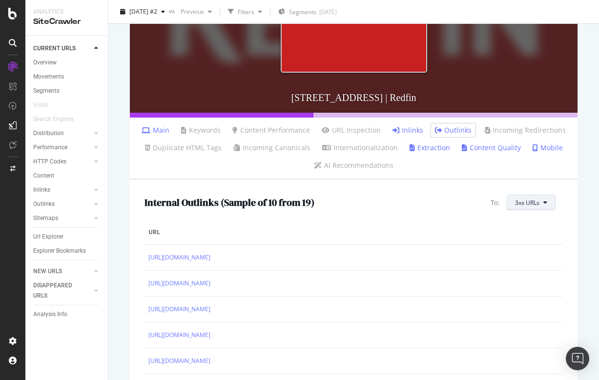
click at [532, 204] on span "3xx URLs" at bounding box center [527, 203] width 24 height 8
click at [527, 233] on div "Non-Indexable URLs" at bounding box center [542, 240] width 70 height 14
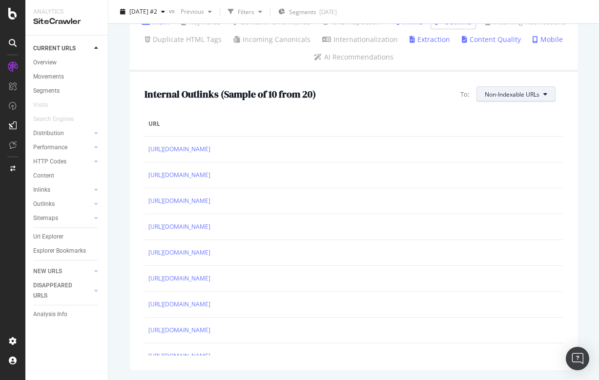
click at [539, 99] on button "Non-Indexable URLs" at bounding box center [515, 94] width 79 height 16
click at [503, 169] on span "3xx URLs" at bounding box center [513, 167] width 58 height 9
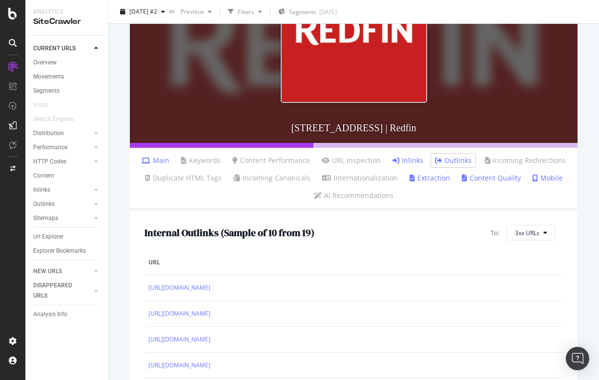
scroll to position [179, 0]
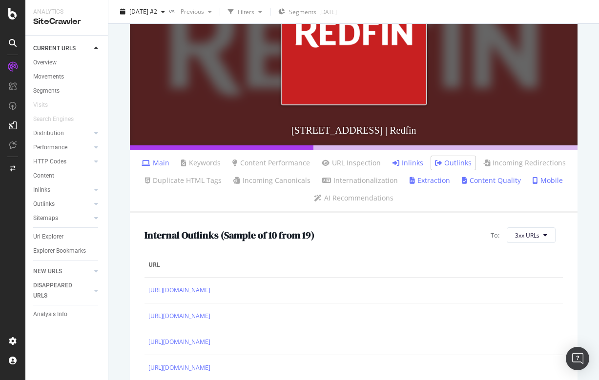
click at [414, 165] on link "Inlinks" at bounding box center [407, 163] width 31 height 10
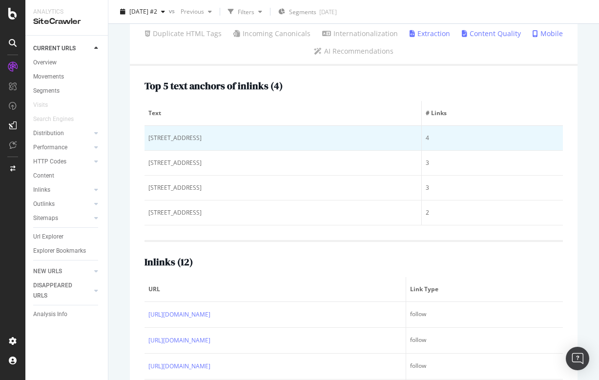
scroll to position [327, 0]
drag, startPoint x: 149, startPoint y: 136, endPoint x: 271, endPoint y: 135, distance: 122.0
click at [271, 135] on div "800 Western Avenue #629 , Los Angeles, CA" at bounding box center [282, 137] width 269 height 9
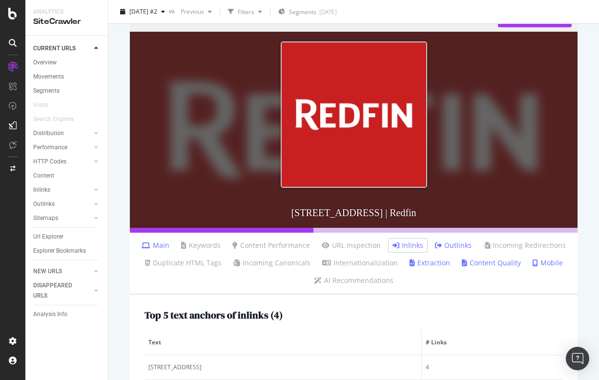
scroll to position [195, 0]
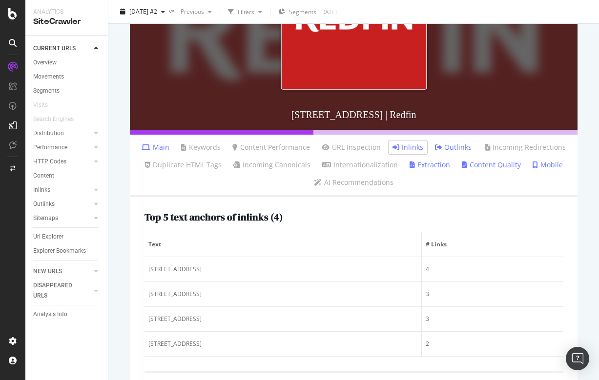
click at [292, 248] on span "Text" at bounding box center [281, 244] width 266 height 9
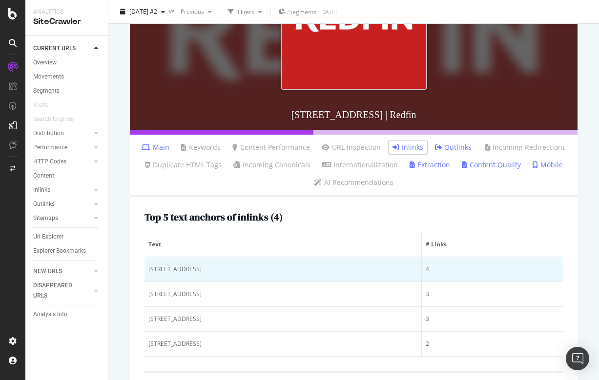
drag, startPoint x: 147, startPoint y: 265, endPoint x: 220, endPoint y: 272, distance: 73.0
click at [220, 272] on td "800 Western Avenue #629 , Los Angeles, CA" at bounding box center [282, 269] width 277 height 25
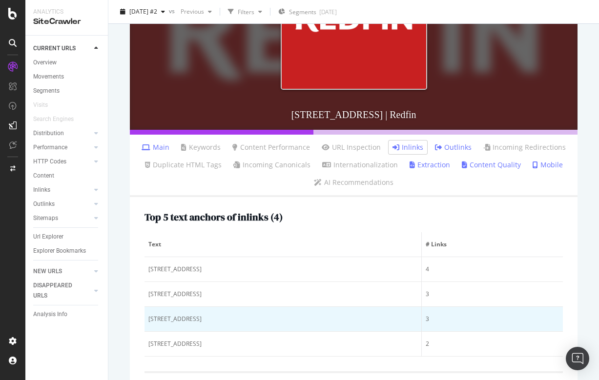
copy div "800 Western Avenue #629"
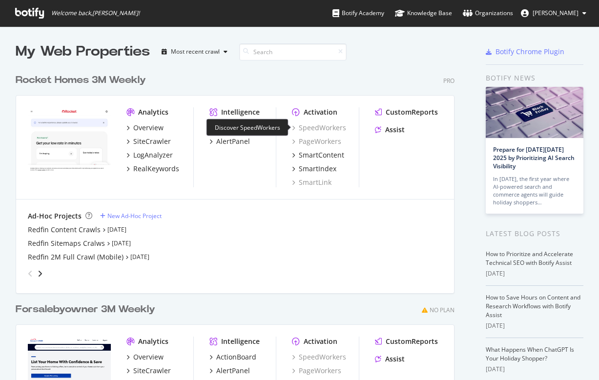
scroll to position [441, 446]
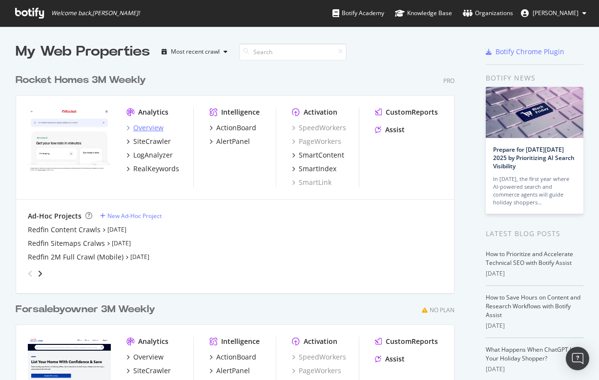
click at [146, 124] on div "Overview" at bounding box center [148, 128] width 30 height 10
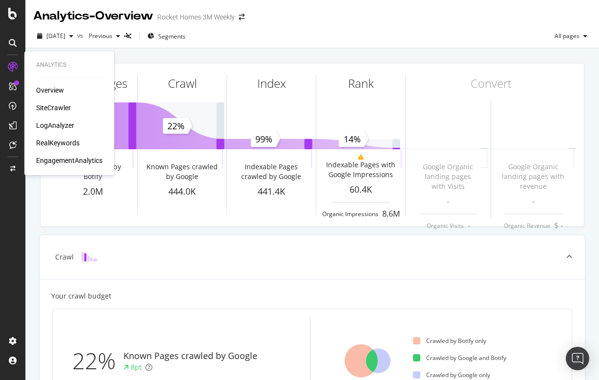
click at [58, 107] on div "SiteCrawler" at bounding box center [53, 108] width 35 height 10
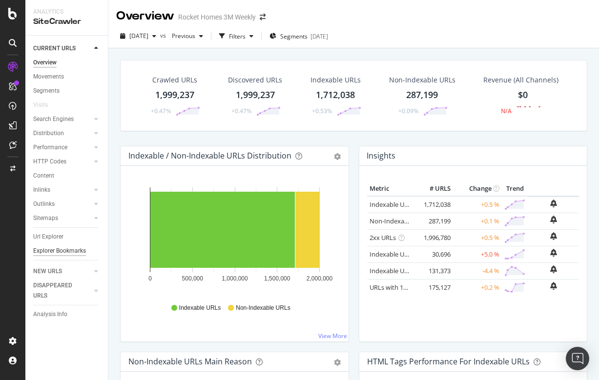
click at [56, 247] on div "Explorer Bookmarks" at bounding box center [59, 251] width 53 height 10
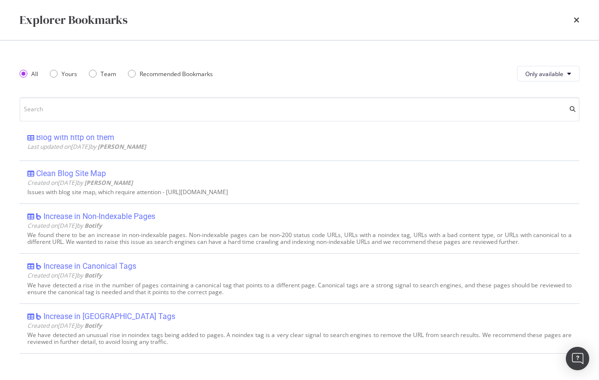
scroll to position [1084, 0]
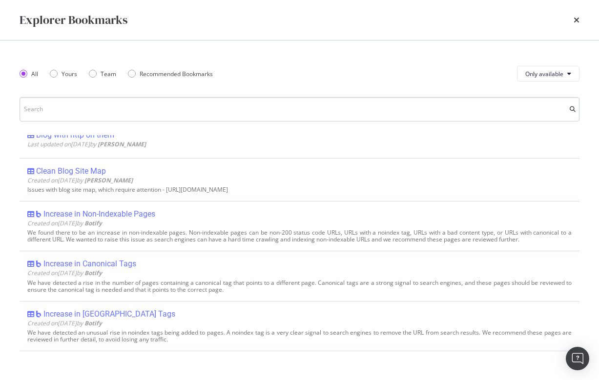
click at [178, 108] on input "modal" at bounding box center [300, 109] width 560 height 24
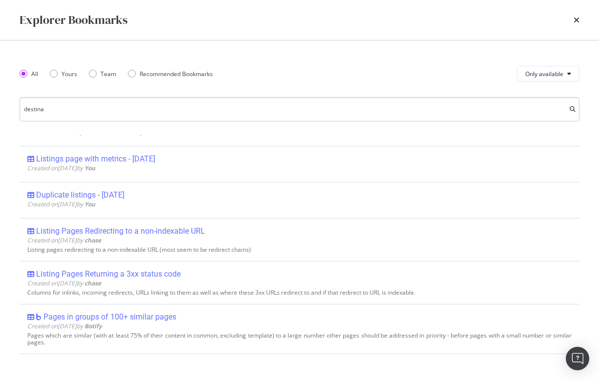
scroll to position [0, 0]
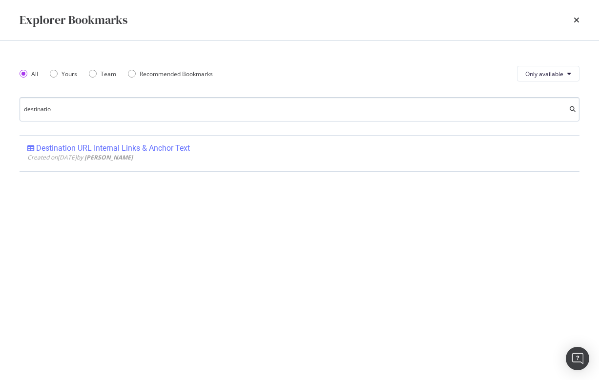
type input "destinatio"
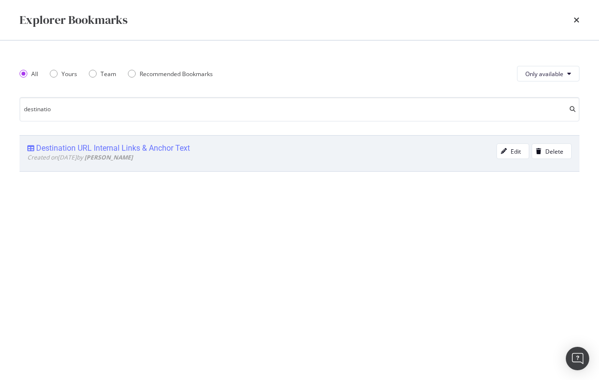
drag, startPoint x: 178, startPoint y: 108, endPoint x: 168, endPoint y: 150, distance: 43.0
click at [168, 150] on div "Destination URL Internal Links & Anchor Text" at bounding box center [113, 148] width 154 height 10
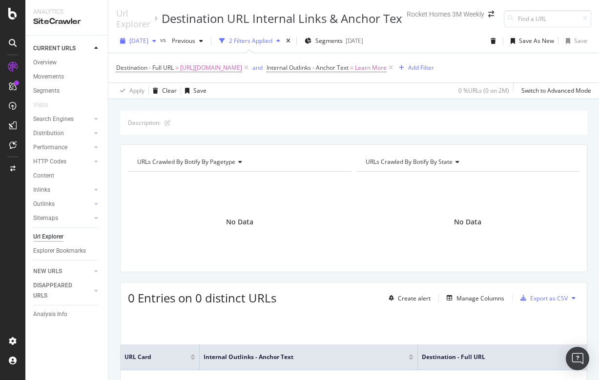
click at [160, 41] on div "button" at bounding box center [154, 41] width 12 height 6
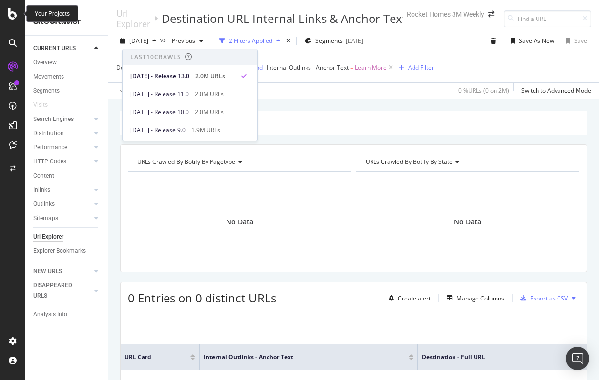
click at [13, 18] on icon at bounding box center [12, 14] width 9 height 12
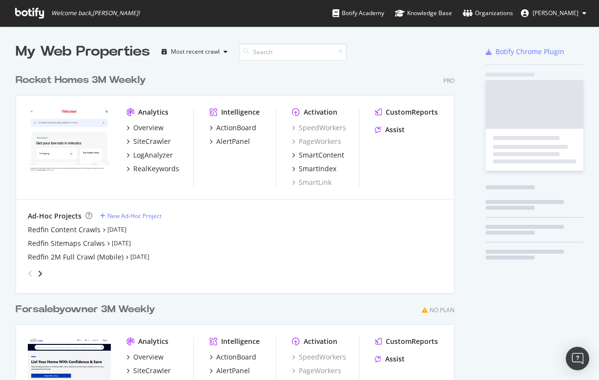
scroll to position [380, 599]
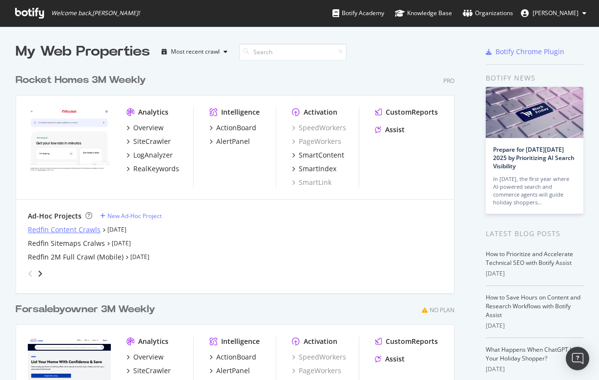
click at [73, 229] on div "Redfin Content Crawls" at bounding box center [64, 230] width 73 height 10
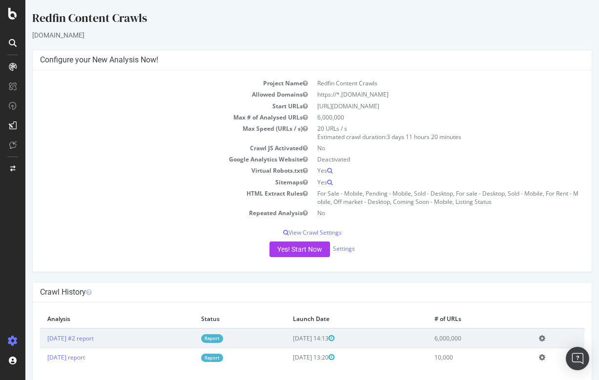
click at [87, 330] on td "2025 Sep. 25th #2 report" at bounding box center [117, 338] width 154 height 20
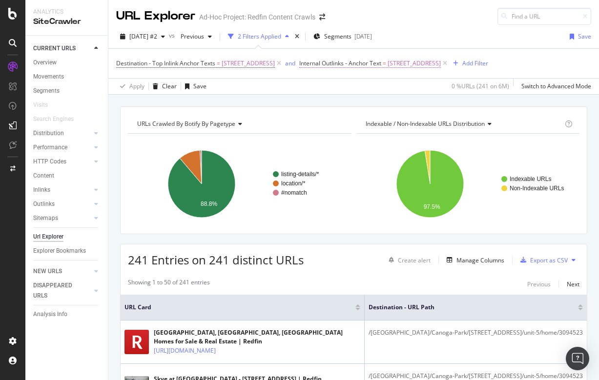
click at [381, 63] on span "Internal Outlinks - Anchor Text" at bounding box center [340, 63] width 82 height 8
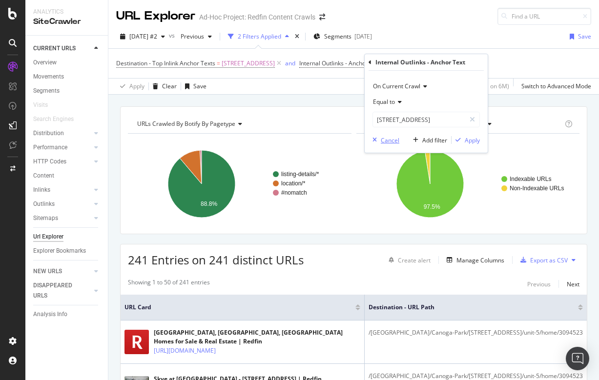
click at [385, 138] on div "Cancel" at bounding box center [390, 140] width 19 height 8
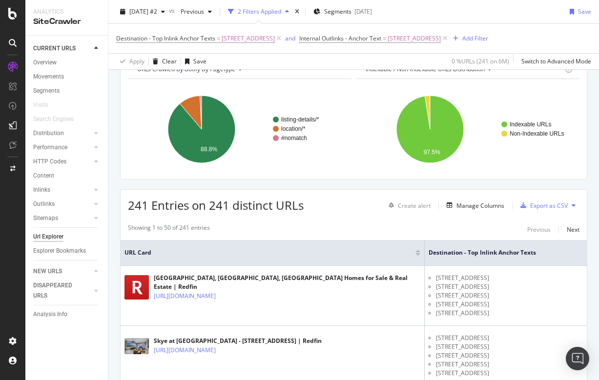
scroll to position [58, 0]
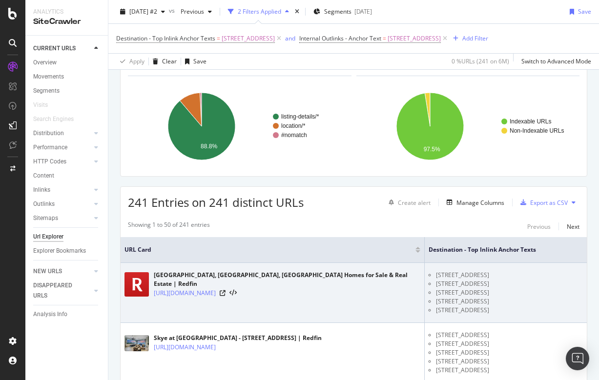
drag, startPoint x: 427, startPoint y: 296, endPoint x: 535, endPoint y: 292, distance: 107.9
click at [535, 288] on li "[STREET_ADDRESS]" at bounding box center [509, 284] width 147 height 9
copy li "7025 Glade Ave Apt 5 , Canoga Park, CA"
click at [446, 288] on li "7025 Glade Ave Apt 5 , Canoga Park, CA" at bounding box center [509, 284] width 147 height 9
drag, startPoint x: 429, startPoint y: 295, endPoint x: 436, endPoint y: 295, distance: 7.3
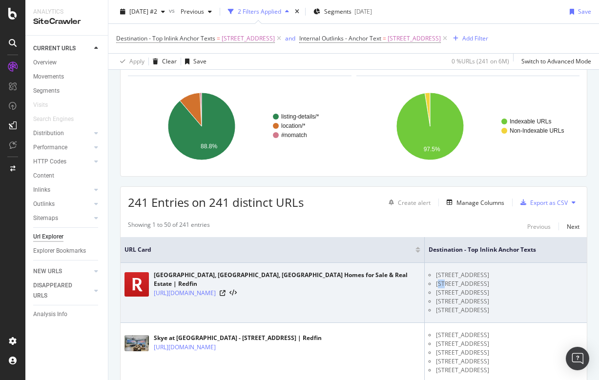
click at [436, 288] on li "7025 Glade Ave Apt 5 , Canoga Park, CA" at bounding box center [509, 284] width 147 height 9
drag, startPoint x: 427, startPoint y: 294, endPoint x: 484, endPoint y: 294, distance: 56.1
click at [484, 288] on li "7025 Glade Ave Apt 5 , Canoga Park, CA" at bounding box center [509, 284] width 147 height 9
copy li "7025 Glade Ave Apt 5"
drag, startPoint x: 427, startPoint y: 304, endPoint x: 488, endPoint y: 305, distance: 61.5
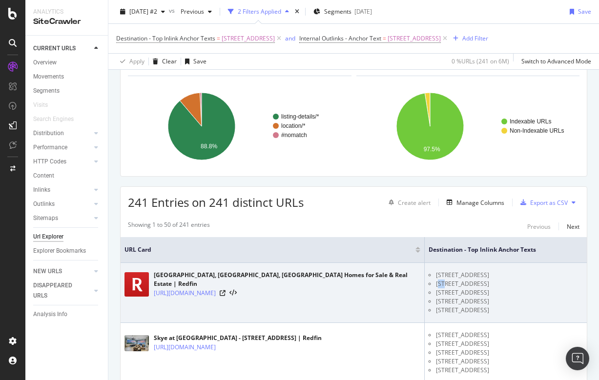
click at [488, 297] on li "7025 Glade Avenue #5 , Canoga Park, CA" at bounding box center [509, 292] width 147 height 9
copy li "7025 Glade Avenue #5"
drag, startPoint x: 426, startPoint y: 313, endPoint x: 496, endPoint y: 310, distance: 69.3
click at [496, 306] on li "7025 Glade Avenue Unit 5 , Canoga Park, CA" at bounding box center [509, 301] width 147 height 9
copy li "7025 Glade Avenue Unit 5"
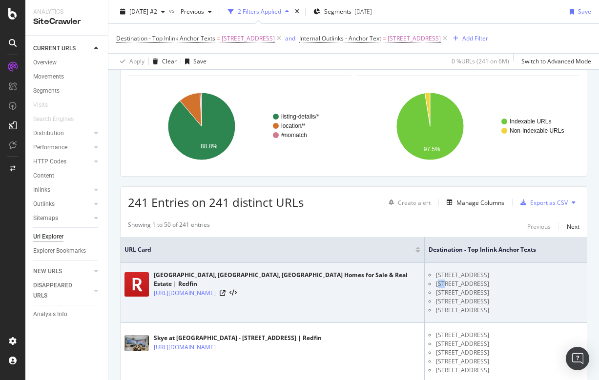
click at [436, 306] on li "7025 Glade Avenue Unit 5 , Canoga Park, CA" at bounding box center [509, 301] width 147 height 9
drag, startPoint x: 427, startPoint y: 314, endPoint x: 496, endPoint y: 312, distance: 68.3
click at [496, 306] on li "7025 Glade Avenue Unit 5 , Canoga Park, CA" at bounding box center [509, 301] width 147 height 9
copy li "7025 Glade Avenue Unit 5"
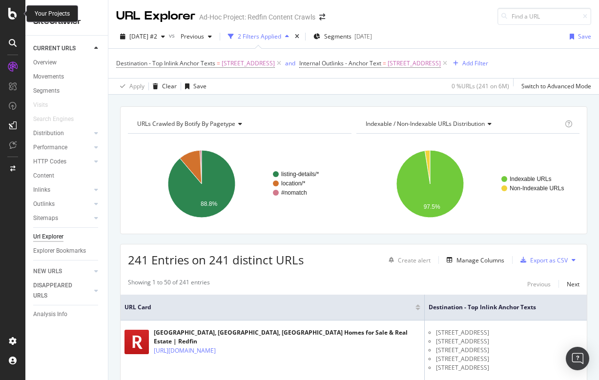
click at [15, 16] on icon at bounding box center [12, 14] width 9 height 12
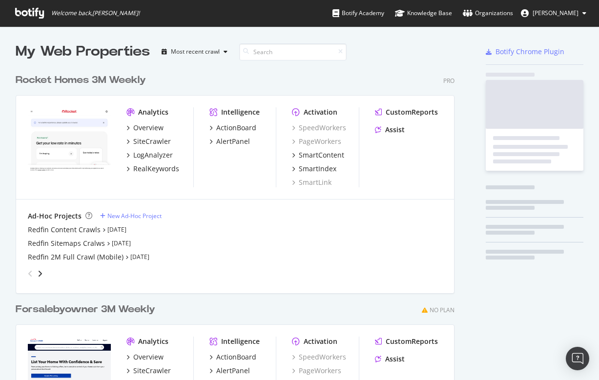
scroll to position [441, 446]
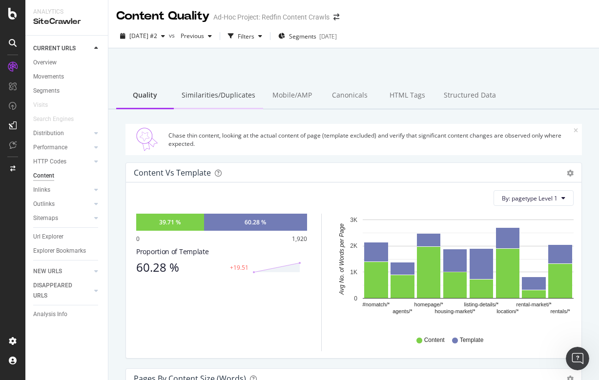
scroll to position [23, 0]
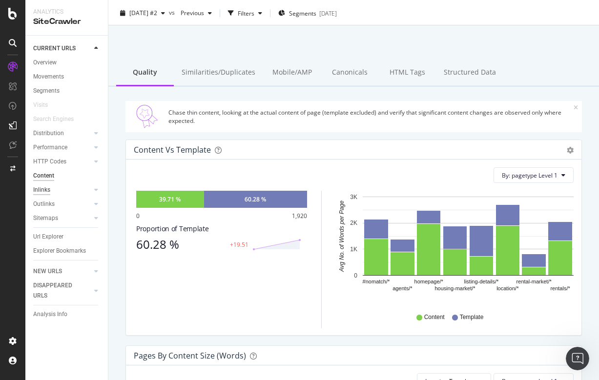
click at [45, 187] on div "Inlinks" at bounding box center [41, 190] width 17 height 10
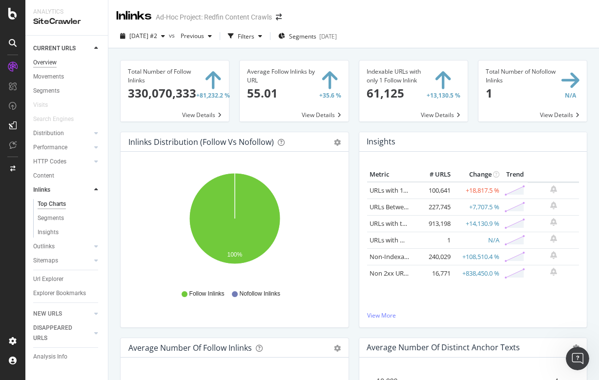
click at [48, 61] on div "Overview" at bounding box center [44, 63] width 23 height 10
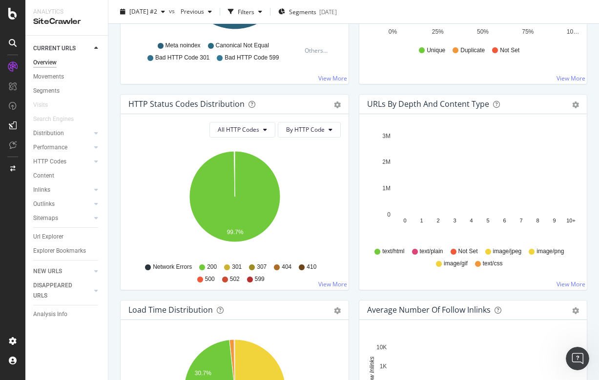
scroll to position [435, 0]
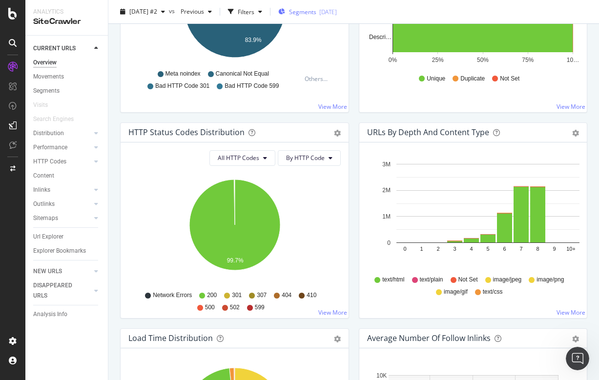
click at [316, 9] on span "Segments" at bounding box center [302, 11] width 27 height 8
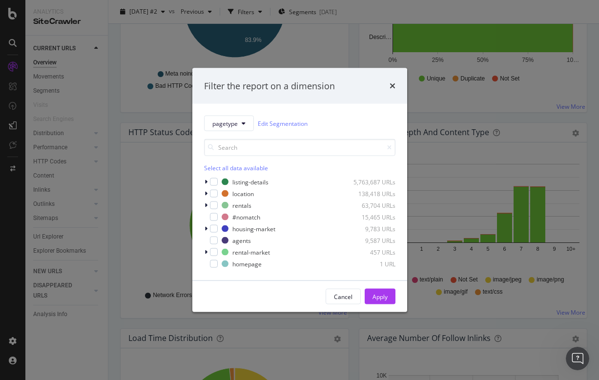
click at [441, 109] on div "Filter the report on a dimension pagetype Edit Segmentation Select all data ava…" at bounding box center [299, 190] width 599 height 380
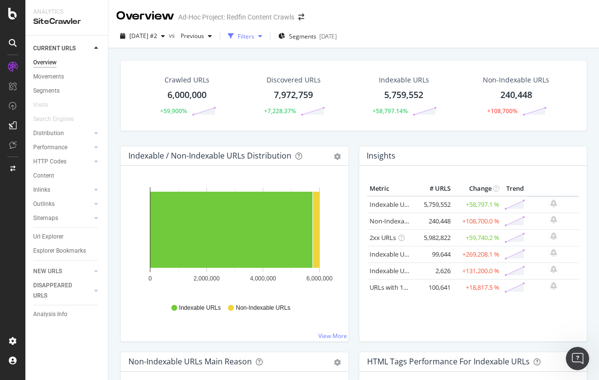
scroll to position [0, 0]
click at [204, 39] on span "Previous" at bounding box center [190, 36] width 27 height 8
click at [254, 35] on div "Filters" at bounding box center [246, 36] width 17 height 8
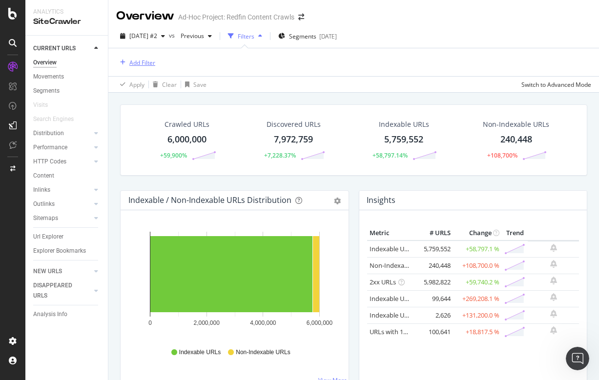
click at [146, 61] on div "Add Filter" at bounding box center [142, 63] width 26 height 8
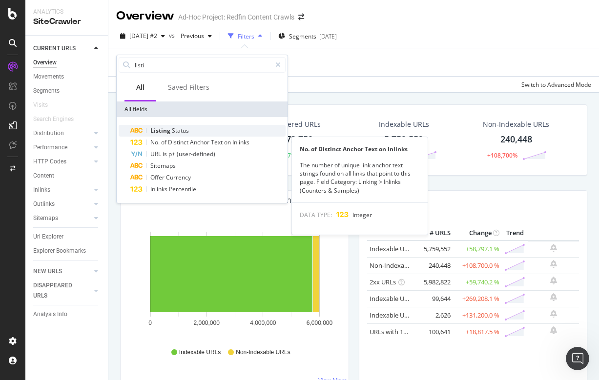
type input "listi"
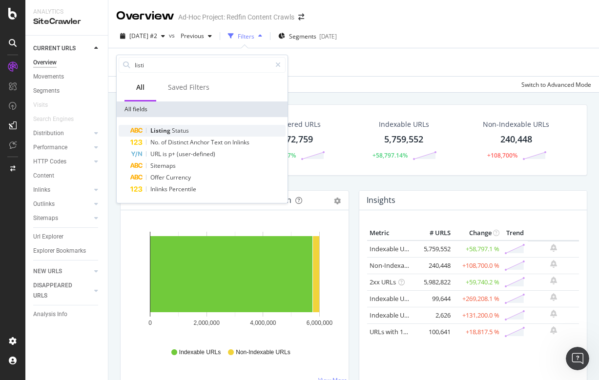
click at [183, 132] on span "Status" at bounding box center [180, 130] width 17 height 8
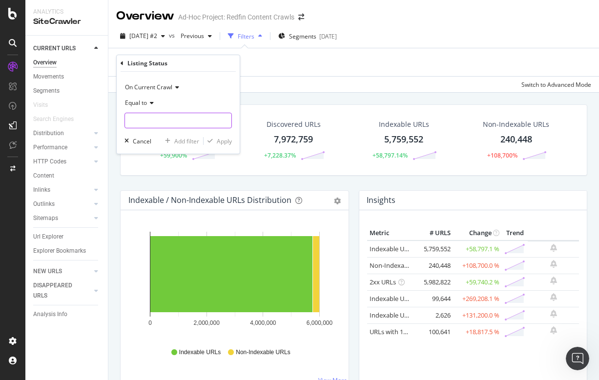
click at [151, 123] on input "text" at bounding box center [178, 121] width 106 height 16
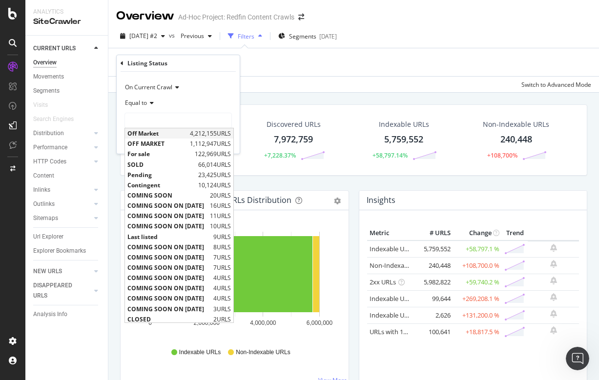
click at [152, 132] on span "Off Market" at bounding box center [157, 133] width 60 height 8
type input "Off Market"
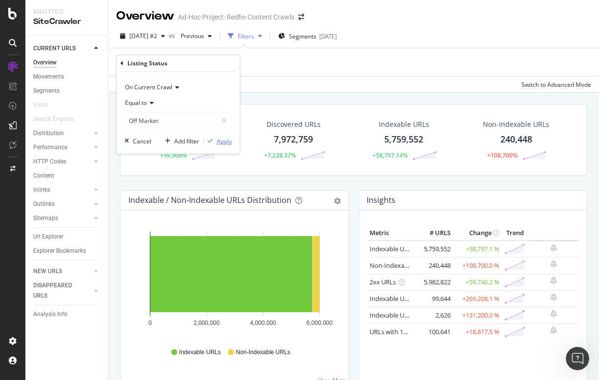
click at [222, 142] on div "Apply" at bounding box center [224, 141] width 15 height 8
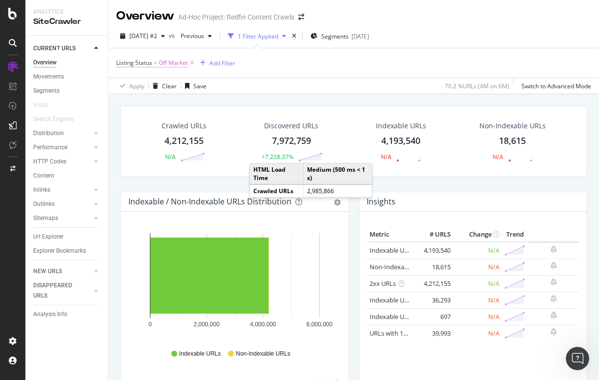
click at [167, 62] on span "Off Market" at bounding box center [173, 63] width 29 height 14
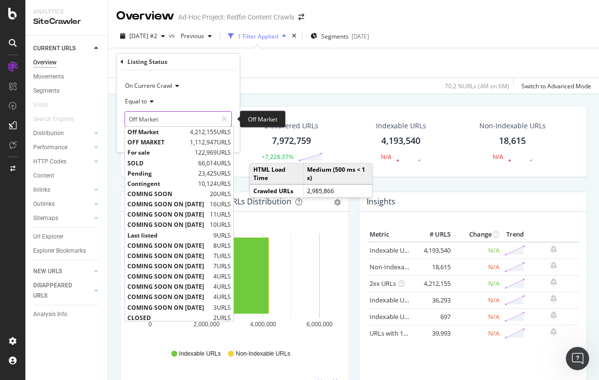
click at [166, 116] on input "Off Market" at bounding box center [171, 119] width 92 height 16
click at [156, 140] on span "OFF MARKET" at bounding box center [157, 142] width 60 height 8
type input "OFF MARKET"
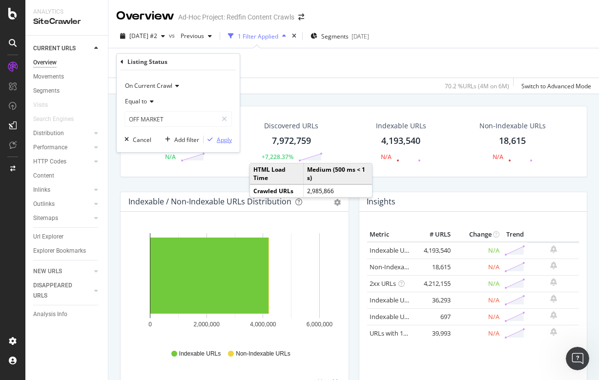
click at [223, 140] on div "Apply" at bounding box center [224, 140] width 15 height 8
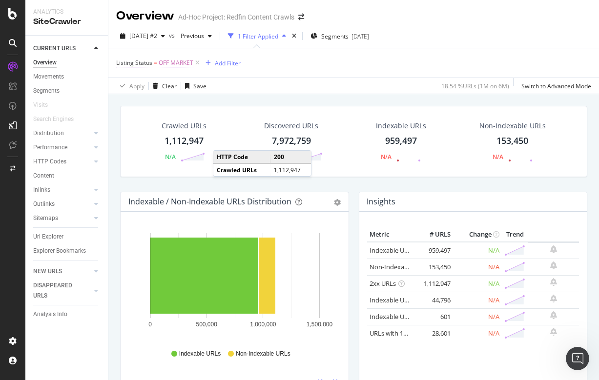
click at [167, 61] on span "OFF MARKET" at bounding box center [176, 63] width 35 height 14
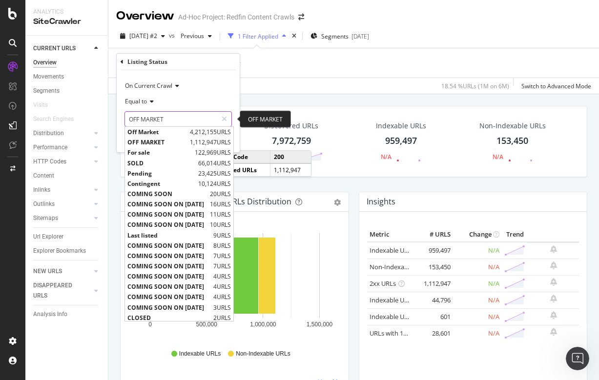
click at [172, 119] on input "OFF MARKET" at bounding box center [171, 119] width 92 height 16
click at [145, 154] on span "For sale" at bounding box center [159, 152] width 65 height 8
type input "For sale"
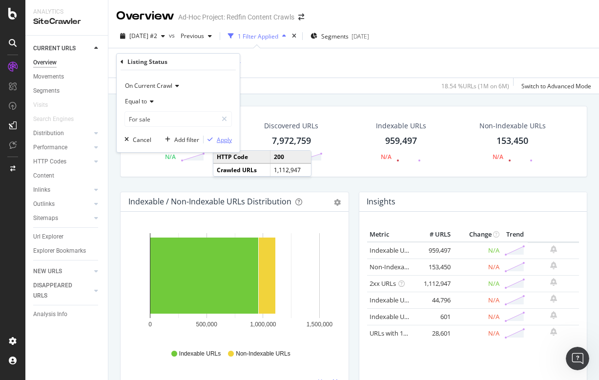
click at [223, 138] on div "Apply" at bounding box center [224, 140] width 15 height 8
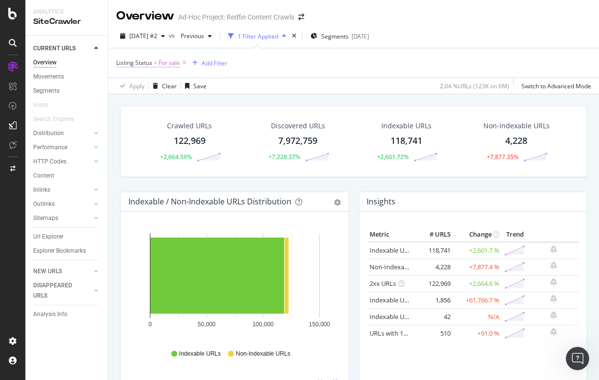
click at [152, 64] on span "Listing Status" at bounding box center [134, 63] width 36 height 8
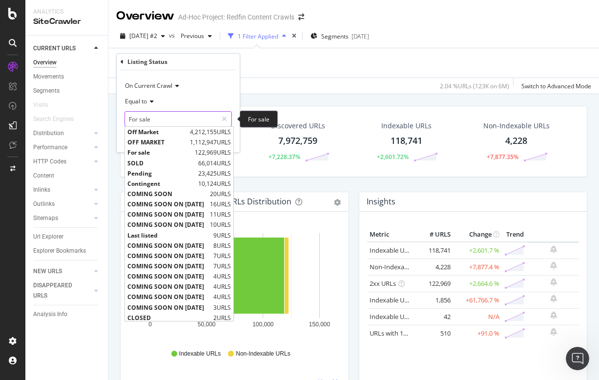
click at [162, 123] on input "For sale" at bounding box center [171, 119] width 92 height 16
click at [149, 165] on span "SOLD" at bounding box center [161, 163] width 68 height 8
type input "SOLD"
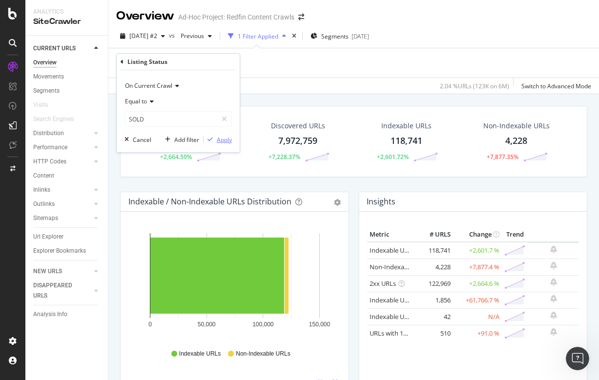
click at [223, 136] on div "Apply" at bounding box center [224, 140] width 15 height 8
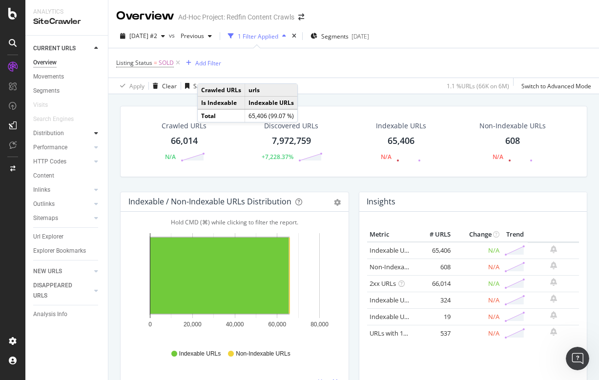
click at [95, 131] on icon at bounding box center [96, 133] width 4 height 6
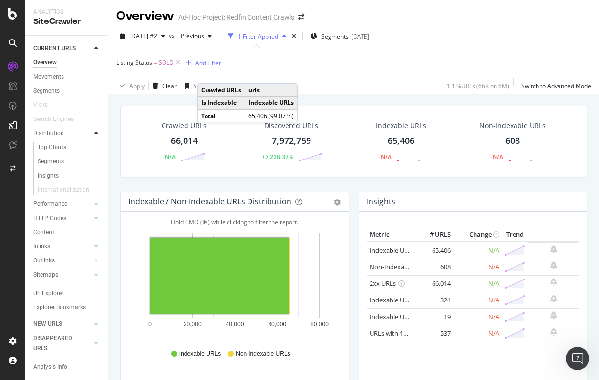
click at [95, 131] on icon at bounding box center [96, 133] width 4 height 6
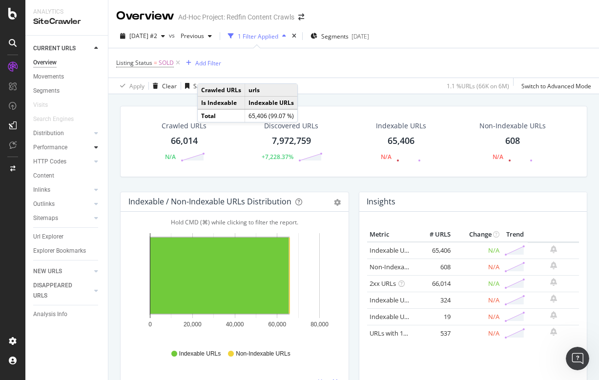
click at [96, 145] on icon at bounding box center [96, 147] width 4 height 6
click at [96, 160] on icon at bounding box center [96, 162] width 4 height 6
click at [95, 189] on icon at bounding box center [96, 190] width 4 height 6
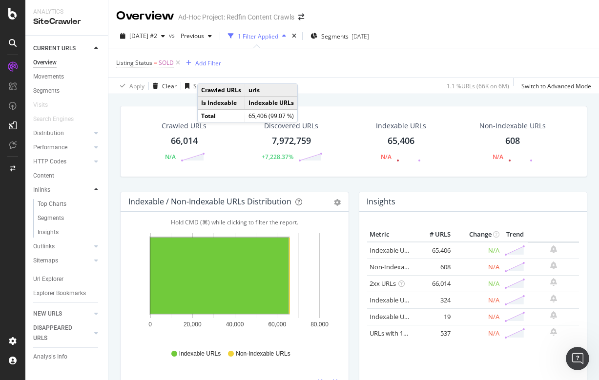
click at [95, 189] on icon at bounding box center [96, 190] width 4 height 6
click at [96, 217] on icon at bounding box center [96, 218] width 4 height 6
click at [96, 268] on icon at bounding box center [96, 271] width 4 height 6
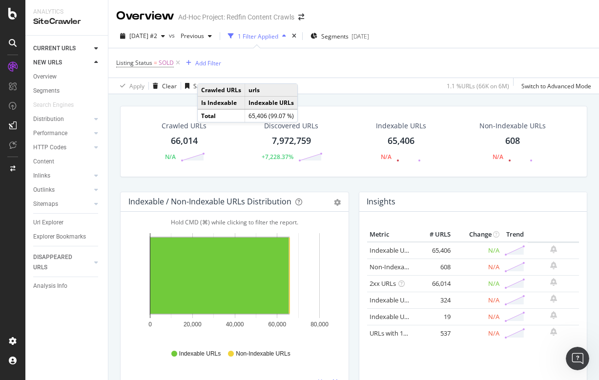
click at [96, 61] on icon at bounding box center [96, 63] width 4 height 6
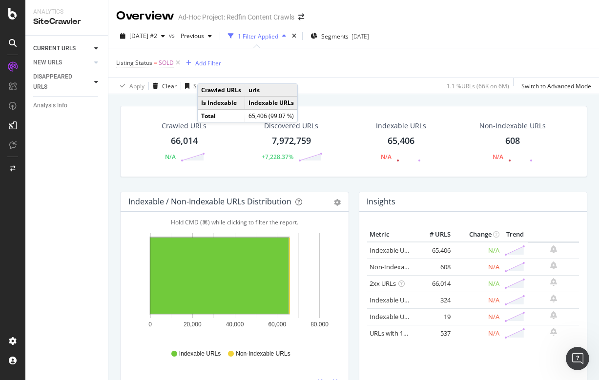
click at [95, 83] on icon at bounding box center [96, 82] width 4 height 6
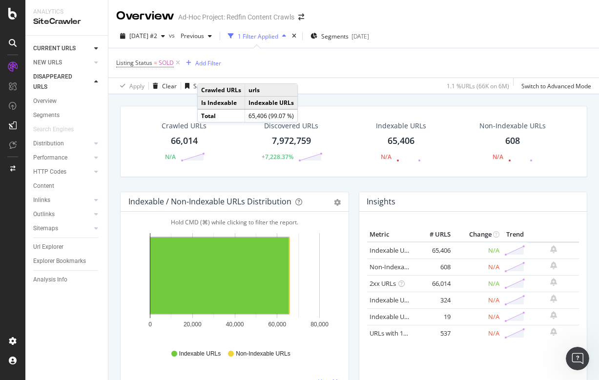
click at [94, 80] on div at bounding box center [96, 82] width 10 height 10
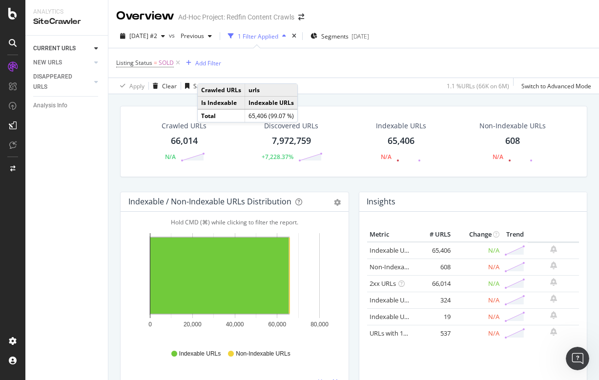
click at [98, 48] on div at bounding box center [96, 48] width 10 height 10
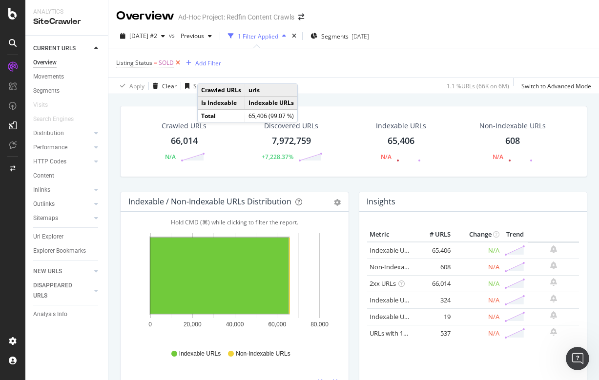
click at [178, 64] on icon at bounding box center [178, 63] width 8 height 10
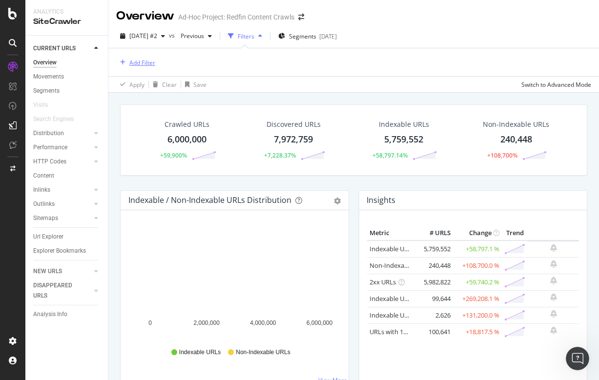
click at [142, 63] on div "Add Filter" at bounding box center [142, 63] width 26 height 8
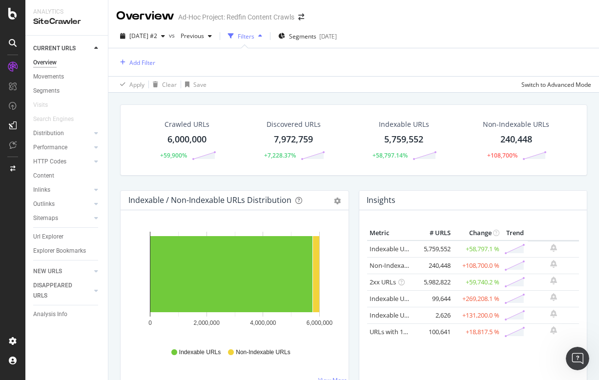
click at [313, 66] on div "Add Filter" at bounding box center [353, 62] width 475 height 28
click at [97, 130] on icon at bounding box center [96, 133] width 4 height 6
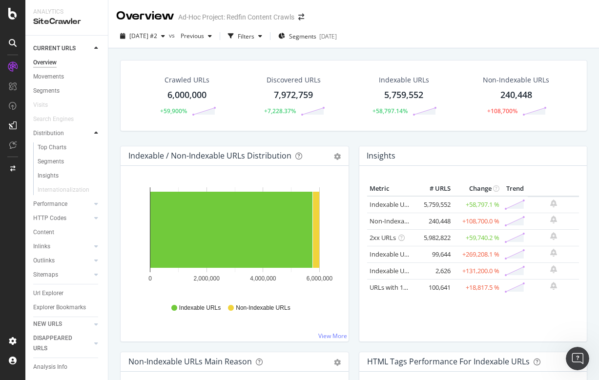
click at [97, 130] on icon at bounding box center [96, 133] width 4 height 6
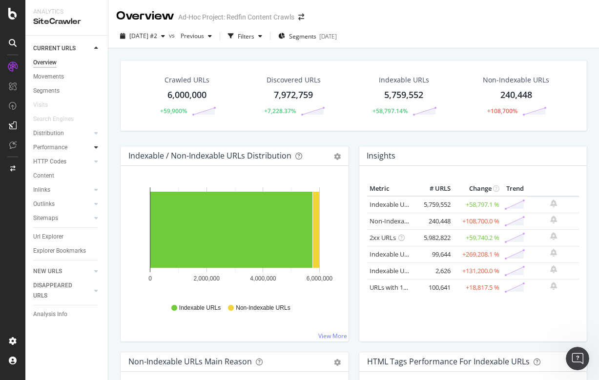
click at [97, 148] on icon at bounding box center [96, 147] width 4 height 6
click at [97, 146] on icon at bounding box center [96, 147] width 4 height 6
click at [94, 162] on icon at bounding box center [96, 162] width 4 height 6
click at [96, 159] on icon at bounding box center [96, 162] width 4 height 6
click at [96, 188] on icon at bounding box center [96, 190] width 4 height 6
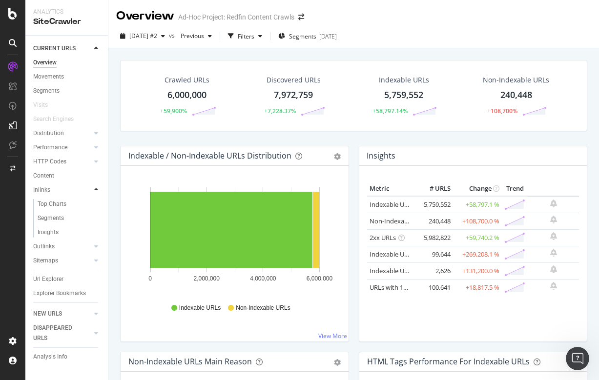
click at [96, 188] on icon at bounding box center [96, 190] width 4 height 6
click at [96, 204] on icon at bounding box center [96, 204] width 4 height 6
click at [100, 133] on div at bounding box center [96, 133] width 10 height 10
click at [97, 131] on icon at bounding box center [96, 133] width 4 height 6
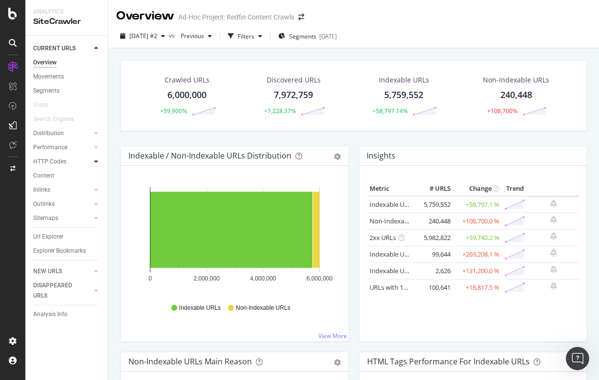
click at [97, 163] on icon at bounding box center [96, 162] width 4 height 6
click at [97, 159] on icon at bounding box center [96, 162] width 4 height 6
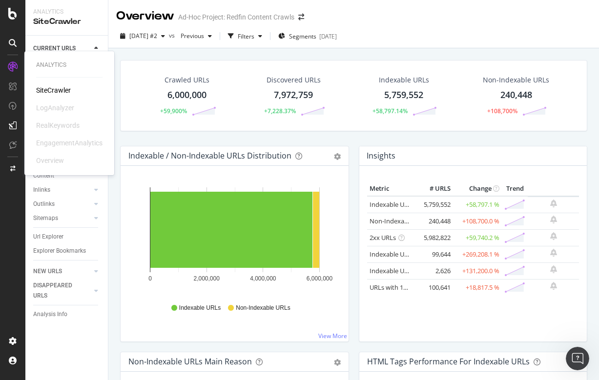
click at [49, 90] on div "SiteCrawler" at bounding box center [53, 90] width 35 height 10
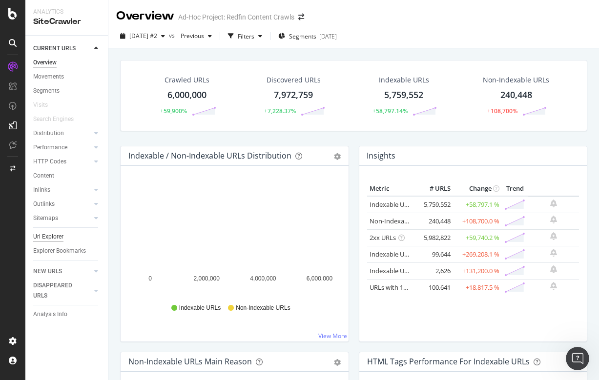
click at [48, 235] on div "Url Explorer" at bounding box center [48, 237] width 30 height 10
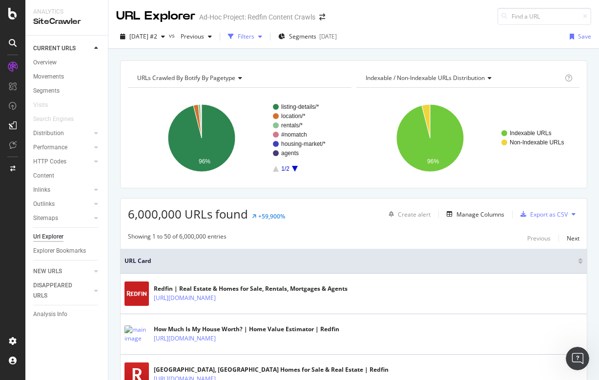
click at [254, 38] on div "Filters" at bounding box center [246, 36] width 17 height 8
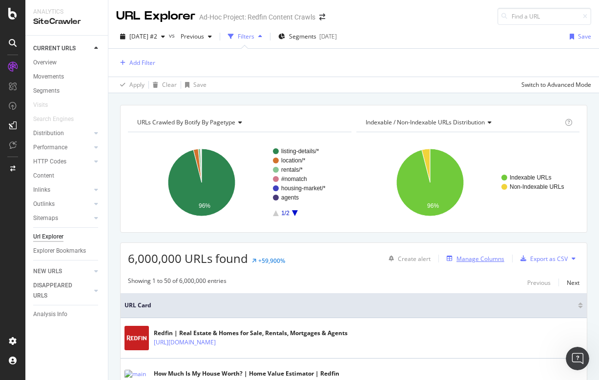
click at [468, 260] on div "Manage Columns" at bounding box center [480, 259] width 48 height 8
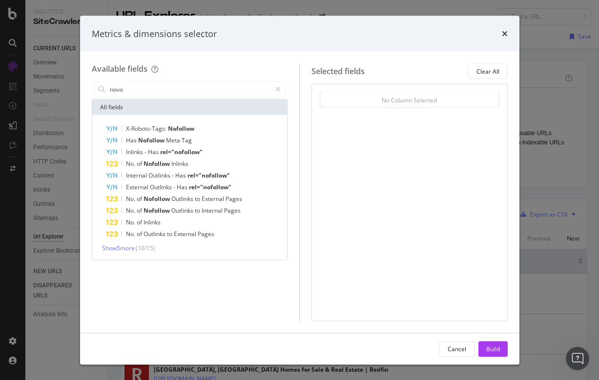
type input "novo"
click at [167, 162] on span "Nofollow" at bounding box center [157, 164] width 28 height 8
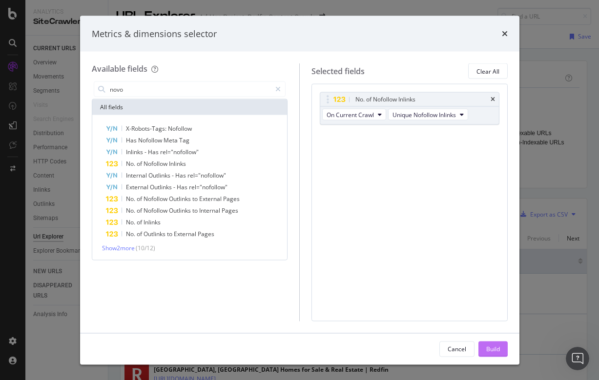
click at [494, 344] on div "Build" at bounding box center [493, 348] width 14 height 8
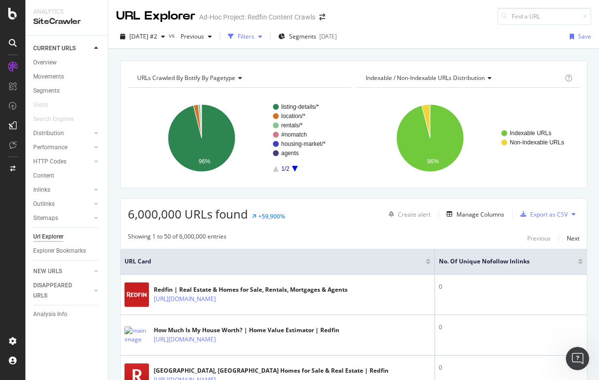
click at [254, 37] on div "Filters" at bounding box center [246, 36] width 17 height 8
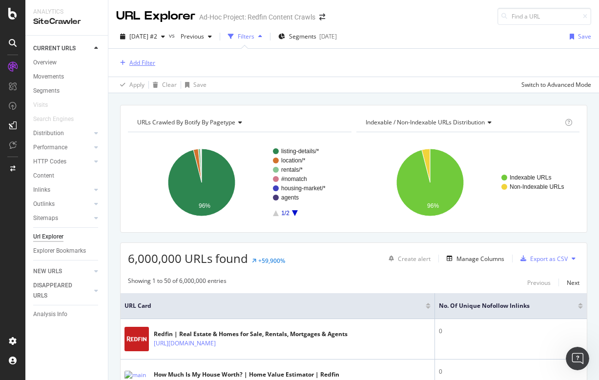
click at [138, 61] on div "Add Filter" at bounding box center [142, 63] width 26 height 8
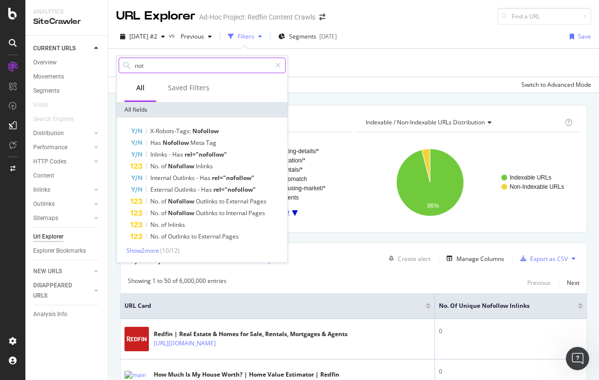
type input "not"
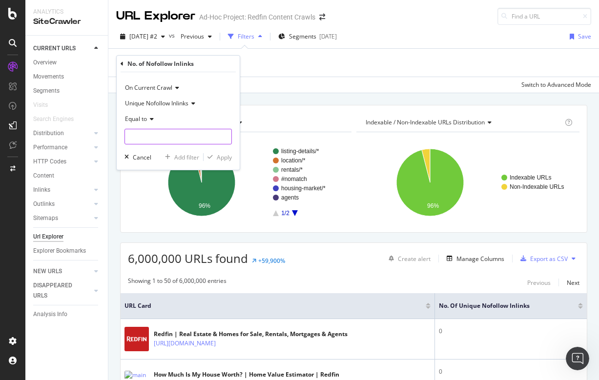
click at [144, 138] on input "number" at bounding box center [177, 137] width 107 height 16
click at [145, 117] on span "Equal to" at bounding box center [136, 119] width 22 height 8
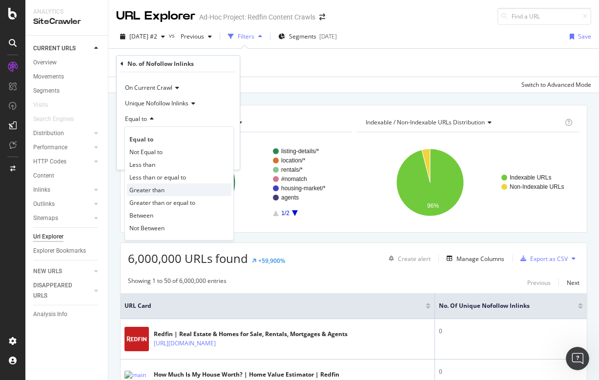
click at [142, 188] on span "Greater than" at bounding box center [146, 190] width 35 height 8
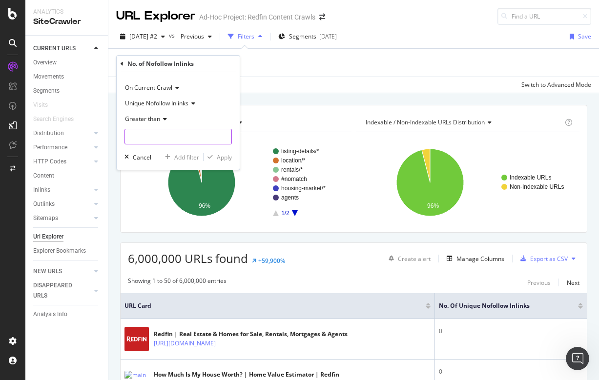
click at [139, 140] on input "number" at bounding box center [177, 137] width 107 height 16
type input "0"
click at [223, 160] on div "Apply" at bounding box center [224, 157] width 15 height 8
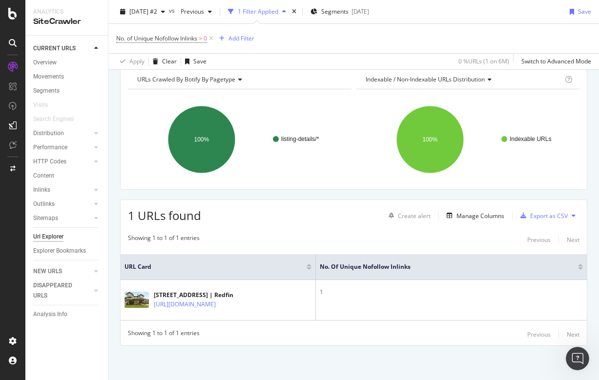
scroll to position [44, 0]
click at [178, 42] on span "No. of Unique Nofollow Inlinks" at bounding box center [156, 38] width 81 height 8
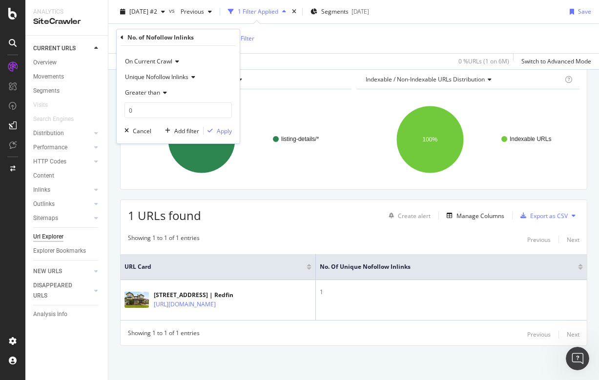
click at [122, 36] on icon at bounding box center [122, 38] width 3 height 6
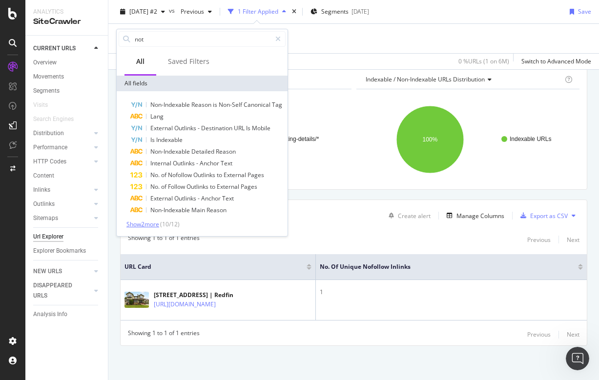
click at [149, 221] on span "Show 2 more" at bounding box center [142, 224] width 33 height 8
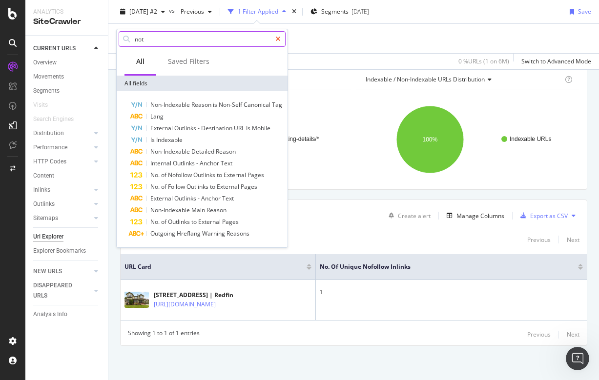
click at [277, 39] on icon at bounding box center [277, 39] width 5 height 7
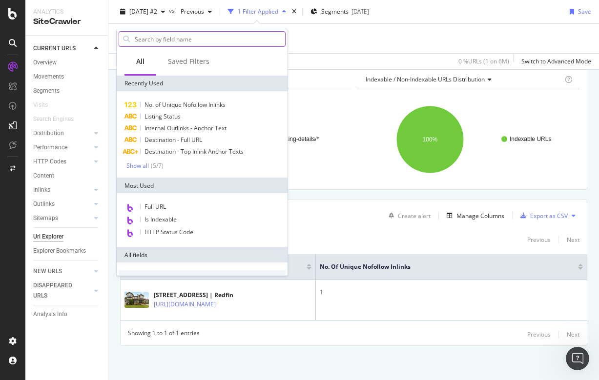
click at [176, 41] on input "text" at bounding box center [209, 39] width 151 height 15
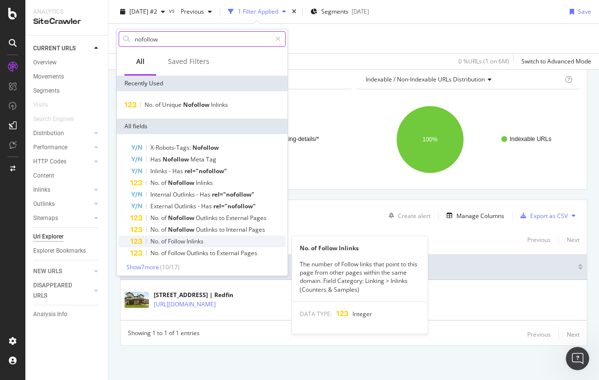
type input "nofollow"
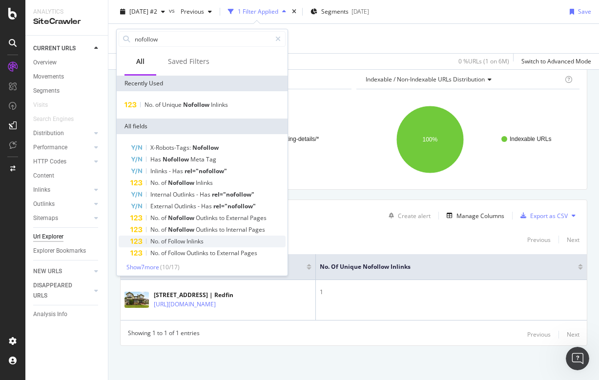
click at [173, 240] on span "Follow" at bounding box center [177, 241] width 19 height 8
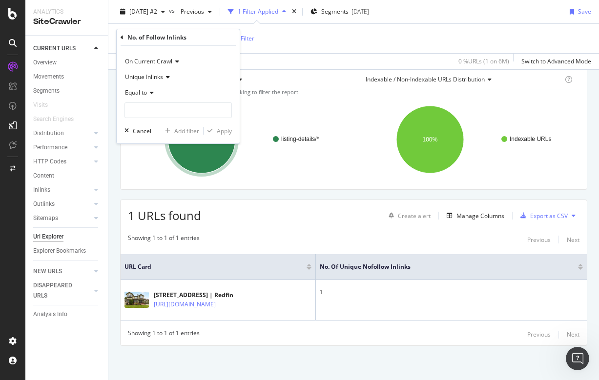
click at [122, 35] on icon at bounding box center [122, 38] width 3 height 6
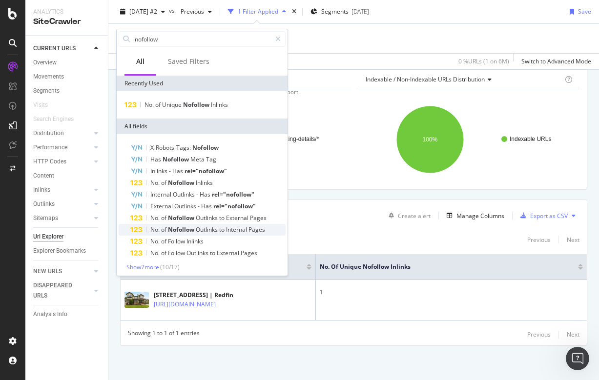
click at [226, 231] on span "to" at bounding box center [222, 229] width 7 height 8
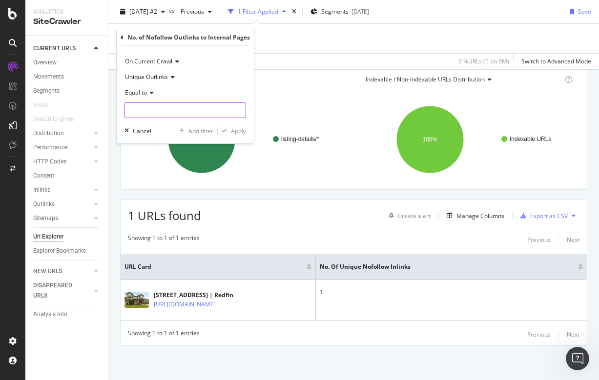
click at [147, 108] on input "number" at bounding box center [185, 110] width 122 height 16
click at [134, 88] on div "Equal to" at bounding box center [185, 93] width 122 height 16
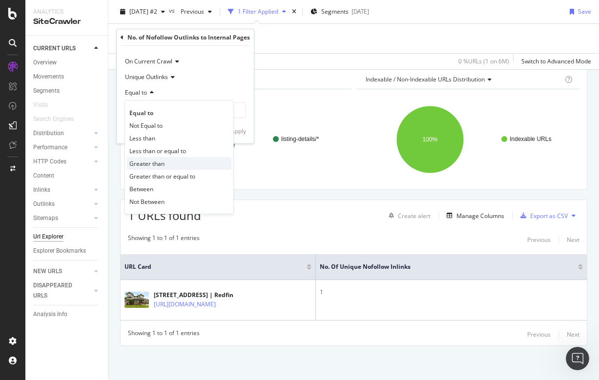
click at [148, 161] on span "Greater than" at bounding box center [146, 164] width 35 height 8
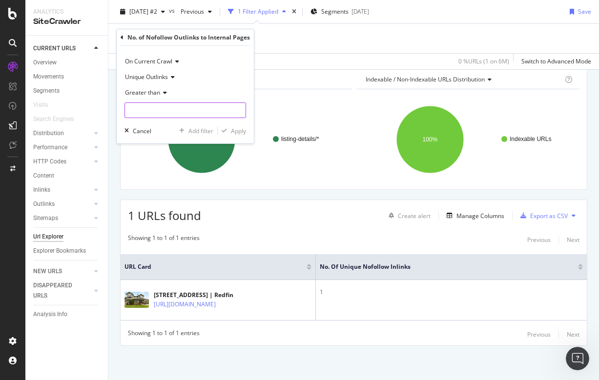
click at [145, 114] on input "number" at bounding box center [185, 110] width 122 height 16
type input "0"
click at [234, 128] on div "Apply" at bounding box center [238, 131] width 15 height 8
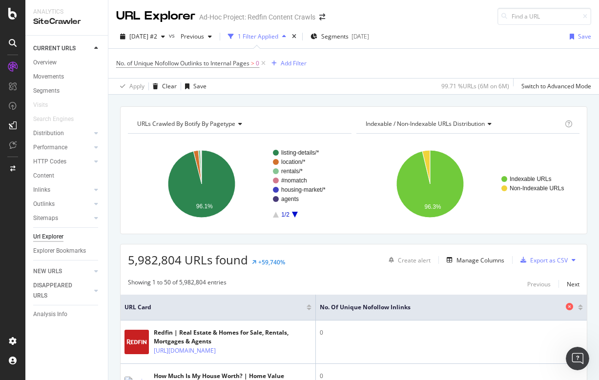
click at [569, 305] on icon at bounding box center [569, 306] width 7 height 7
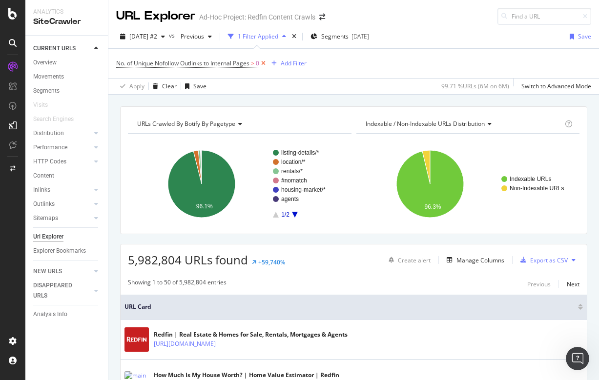
click at [267, 62] on icon at bounding box center [263, 64] width 8 height 10
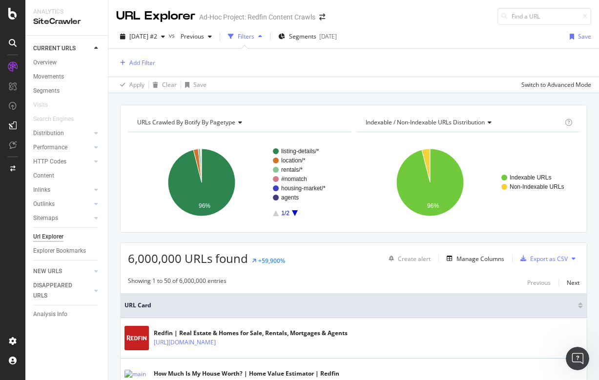
click at [63, 237] on div "Url Explorer" at bounding box center [48, 237] width 30 height 10
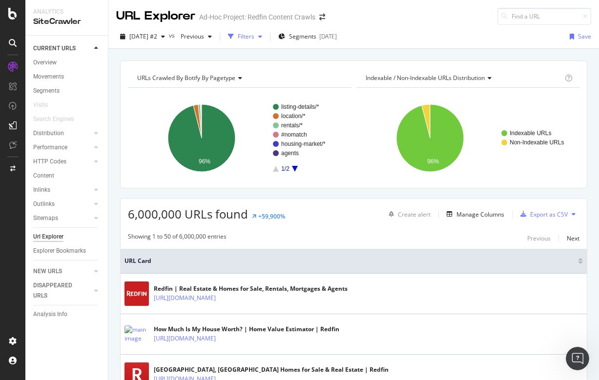
click at [254, 38] on div "Filters" at bounding box center [246, 36] width 17 height 8
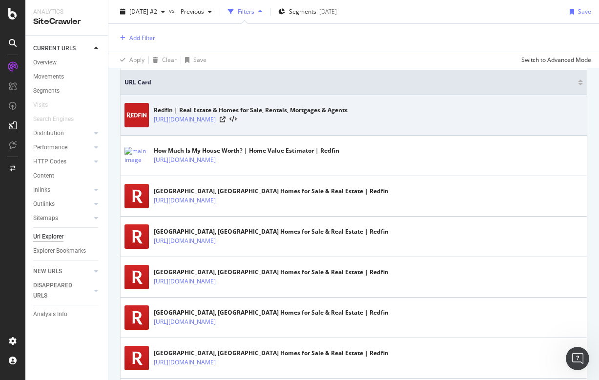
scroll to position [271, 0]
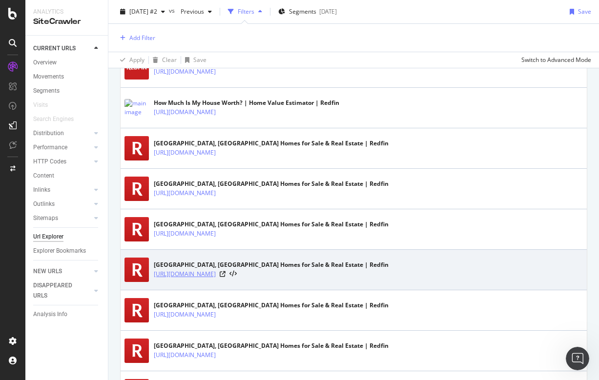
click at [216, 272] on link "[URL][DOMAIN_NAME]" at bounding box center [185, 274] width 62 height 10
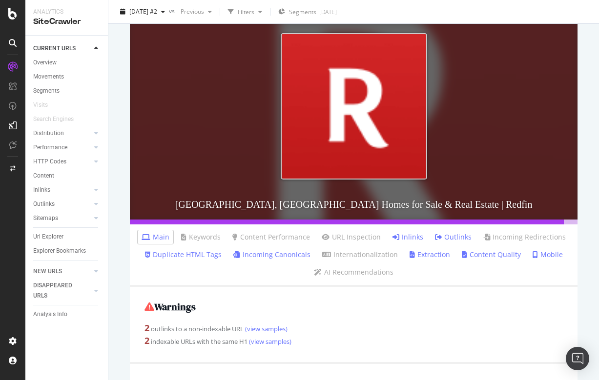
scroll to position [111, 0]
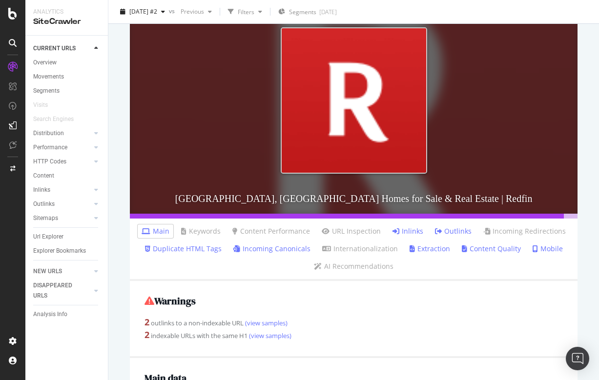
click at [456, 230] on link "Outlinks" at bounding box center [453, 231] width 37 height 10
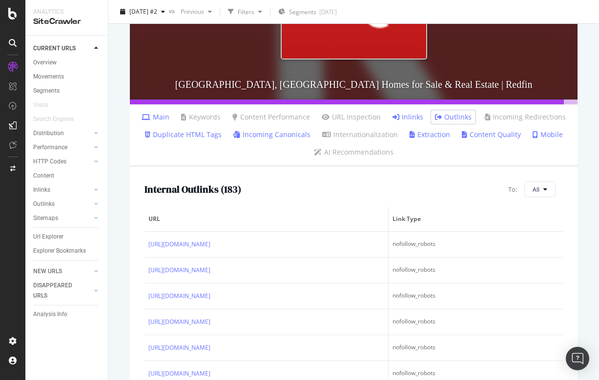
scroll to position [233, 0]
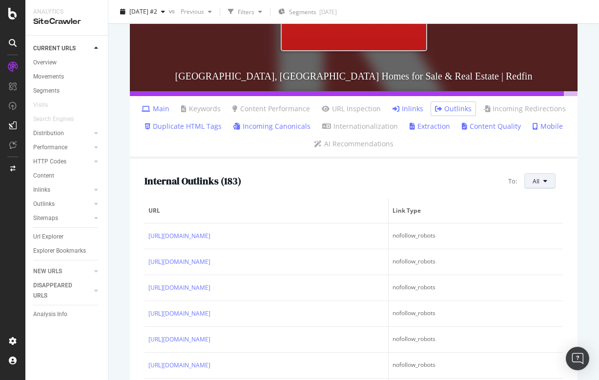
click at [533, 182] on span "All" at bounding box center [535, 181] width 7 height 8
click at [552, 212] on span "Link Type" at bounding box center [474, 210] width 164 height 9
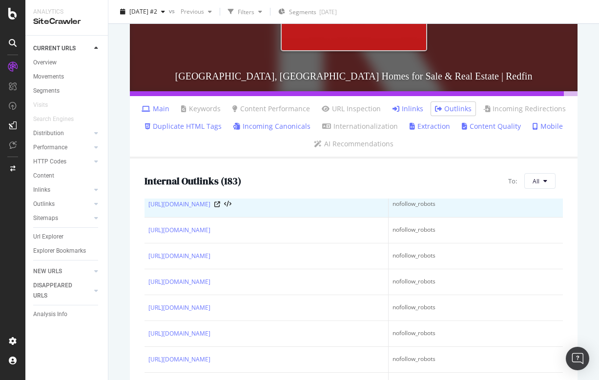
scroll to position [395, 0]
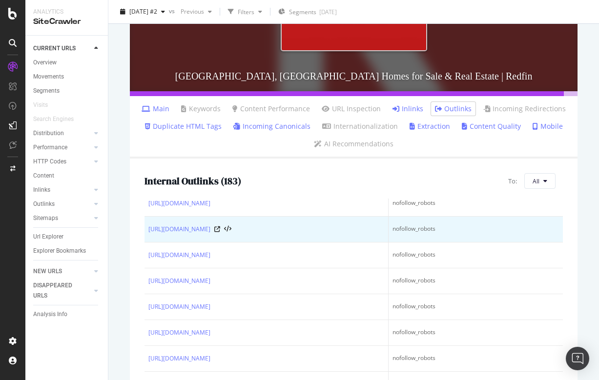
drag, startPoint x: 146, startPoint y: 228, endPoint x: 289, endPoint y: 231, distance: 143.5
click at [289, 231] on td "[URL][DOMAIN_NAME]" at bounding box center [266, 230] width 244 height 26
copy link "[URL][DOMAIN_NAME]"
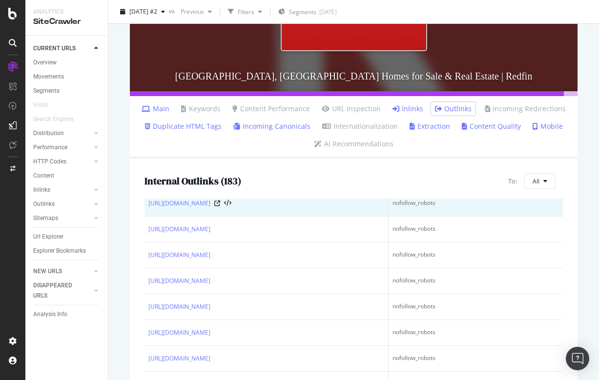
click at [465, 207] on td "nofollow_robots" at bounding box center [475, 204] width 174 height 26
click at [231, 202] on icon at bounding box center [227, 203] width 7 height 7
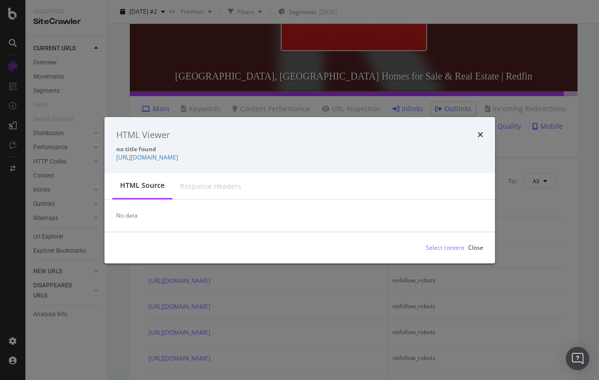
click at [194, 187] on div "Response Headers" at bounding box center [210, 187] width 61 height 10
click at [478, 134] on icon "times" at bounding box center [480, 135] width 6 height 8
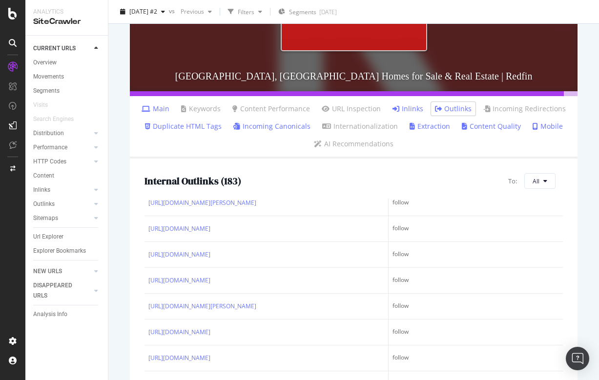
scroll to position [1762, 0]
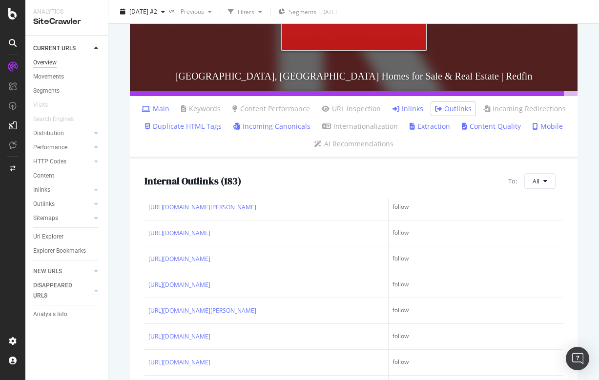
click at [43, 62] on div "Overview" at bounding box center [44, 63] width 23 height 10
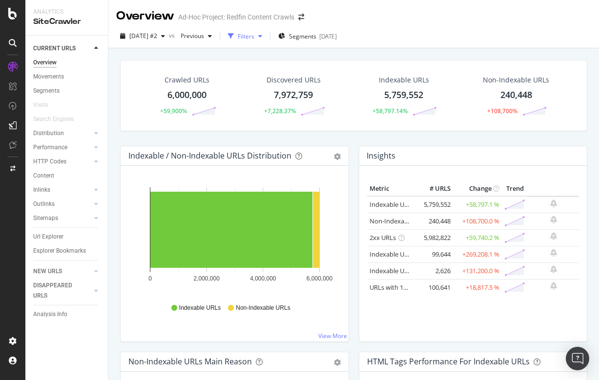
click at [254, 35] on div "Filters" at bounding box center [246, 36] width 17 height 8
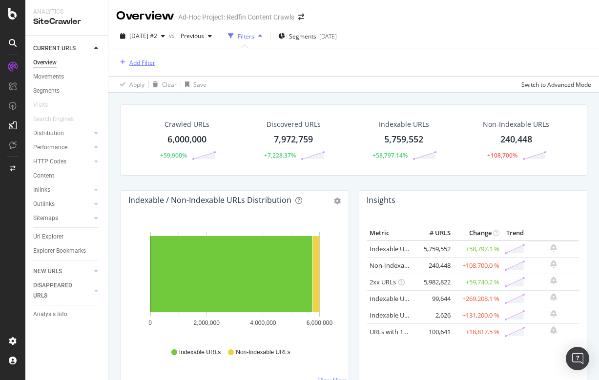
click at [138, 63] on div "Add Filter" at bounding box center [142, 63] width 26 height 8
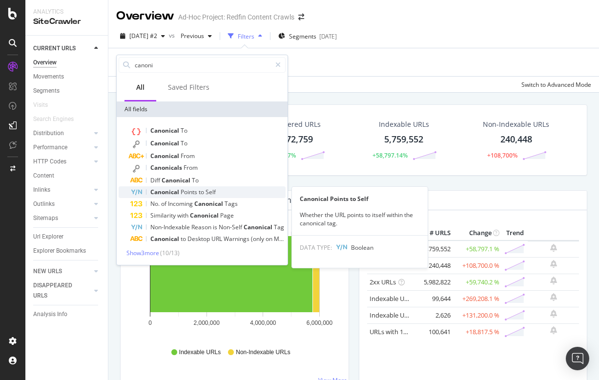
type input "canoni"
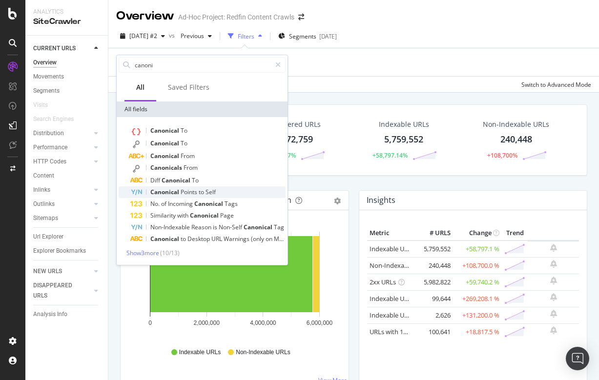
click at [164, 194] on span "Canonical" at bounding box center [165, 192] width 30 height 8
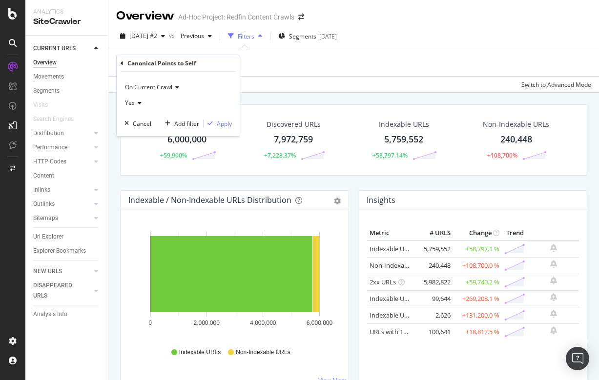
click at [139, 104] on icon at bounding box center [138, 103] width 7 height 6
click at [132, 140] on div "No" at bounding box center [179, 135] width 104 height 13
click at [223, 123] on div "Apply" at bounding box center [224, 124] width 15 height 8
